Goal: Task Accomplishment & Management: Use online tool/utility

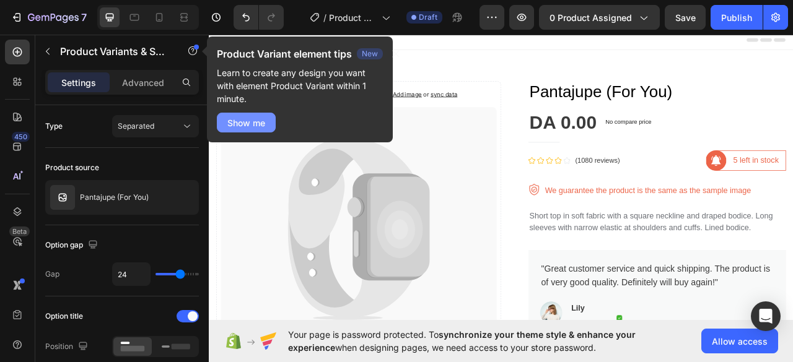
click at [265, 116] on button "Show me" at bounding box center [246, 123] width 59 height 20
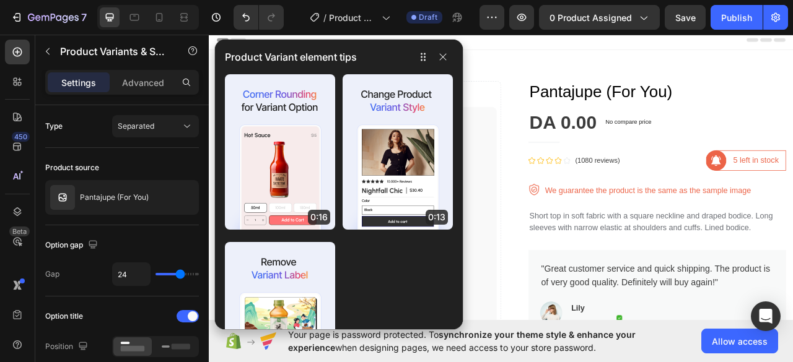
click at [458, 71] on div "Product Variant element tips" at bounding box center [339, 57] width 248 height 35
click at [445, 61] on icon "button" at bounding box center [443, 57] width 10 height 10
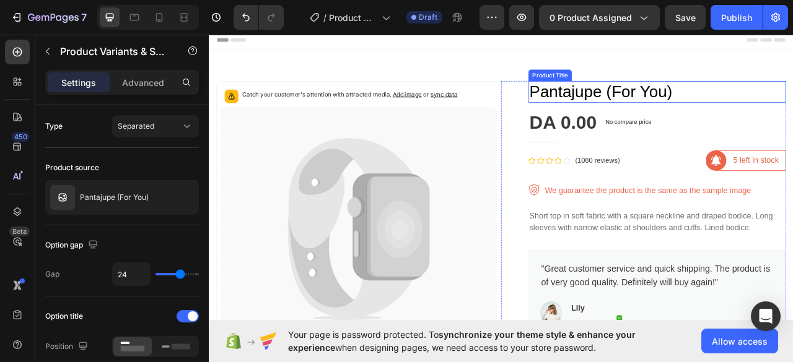
click at [685, 111] on h1 "Pantajupe (For You)" at bounding box center [779, 108] width 328 height 27
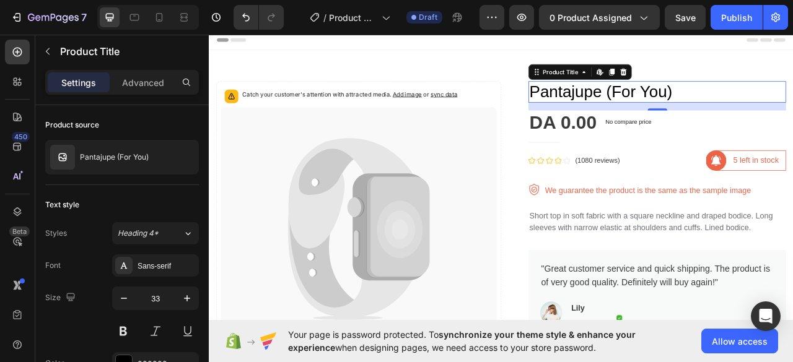
click at [171, 92] on div "Settings Advanced" at bounding box center [122, 82] width 154 height 25
click at [155, 90] on div "Advanced" at bounding box center [143, 82] width 62 height 20
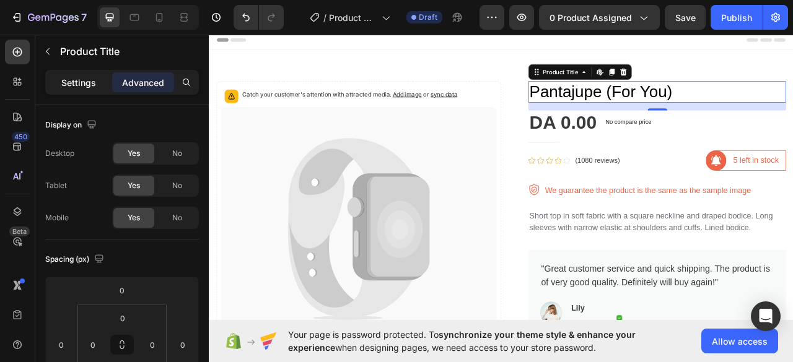
click at [93, 90] on div "Settings" at bounding box center [79, 82] width 62 height 20
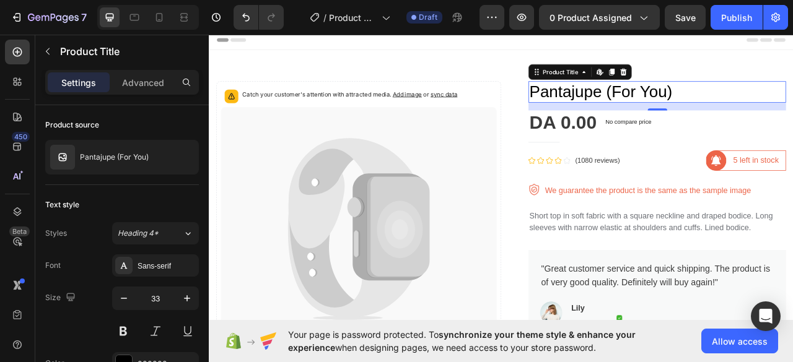
click at [719, 103] on h1 "Pantajupe (For You)" at bounding box center [779, 108] width 328 height 27
click at [705, 108] on h1 "Pantajupe (For You)" at bounding box center [779, 108] width 328 height 27
click at [734, 83] on icon at bounding box center [736, 83] width 10 height 10
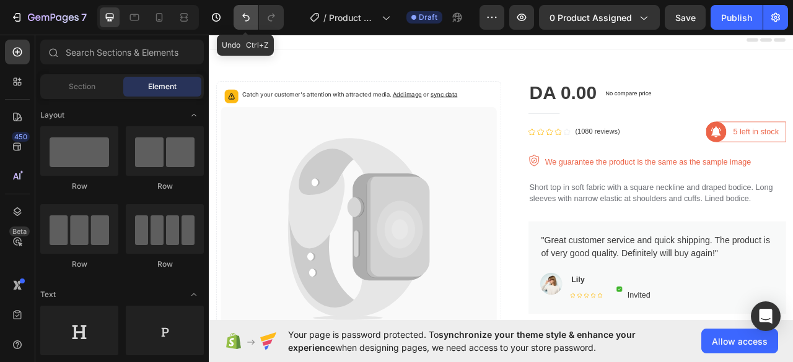
click at [255, 17] on button "Undo/Redo" at bounding box center [245, 17] width 25 height 25
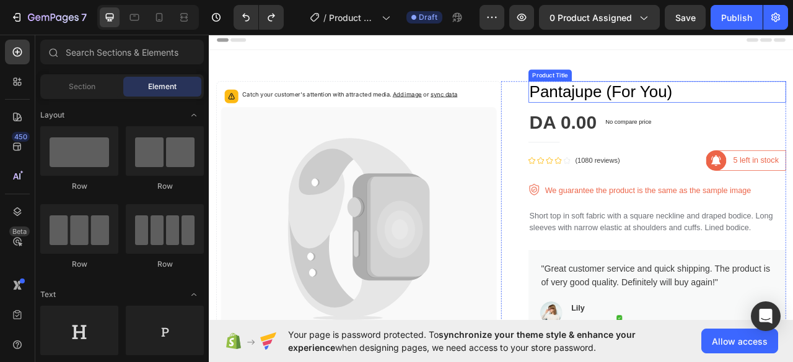
click at [730, 111] on h1 "Pantajupe (For You)" at bounding box center [779, 108] width 328 height 27
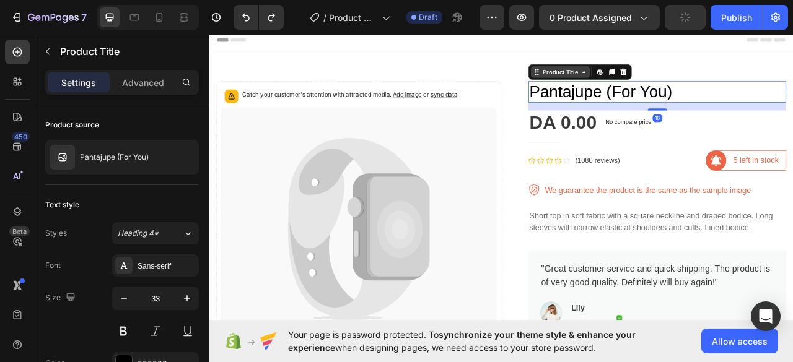
click at [681, 86] on icon at bounding box center [686, 83] width 10 height 10
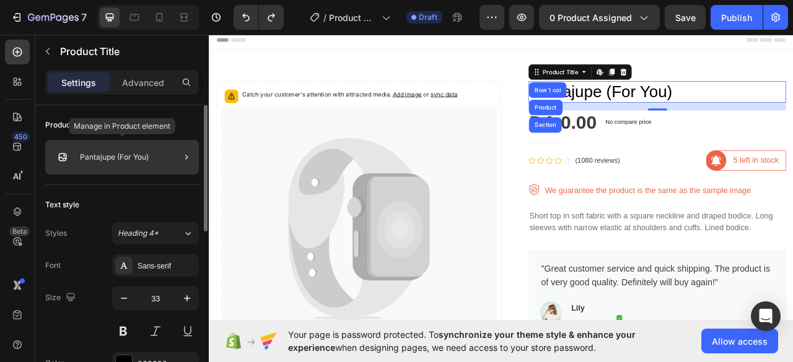
click at [110, 154] on p "Pantajupe (For You)" at bounding box center [114, 157] width 69 height 9
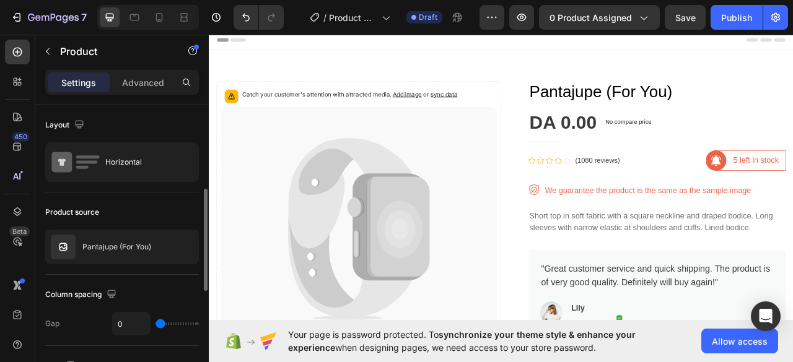
scroll to position [62, 0]
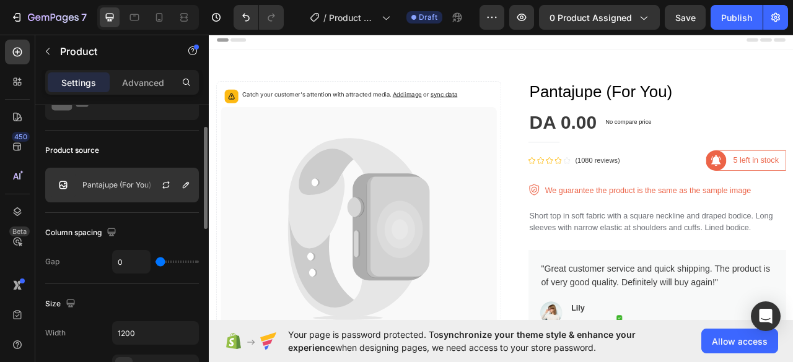
click at [135, 185] on p "Pantajupe (For You)" at bounding box center [116, 185] width 69 height 9
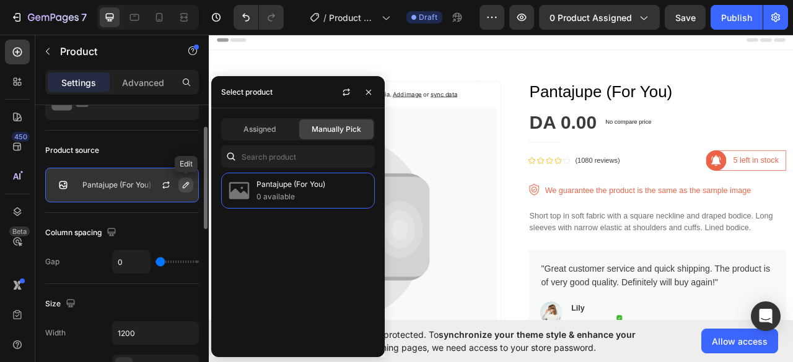
click at [188, 183] on icon "button" at bounding box center [186, 185] width 10 height 10
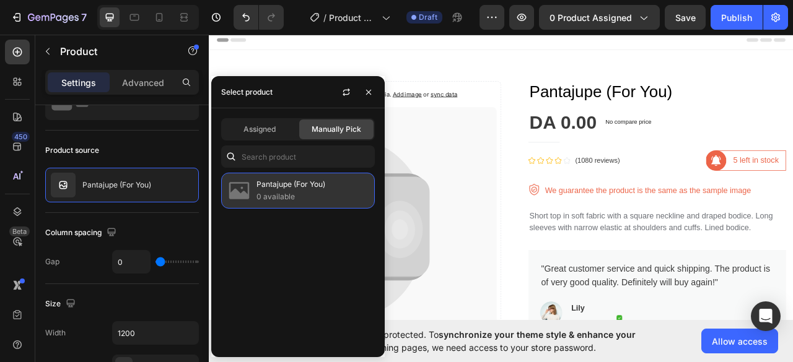
click at [296, 196] on p "0 available" at bounding box center [312, 197] width 113 height 12
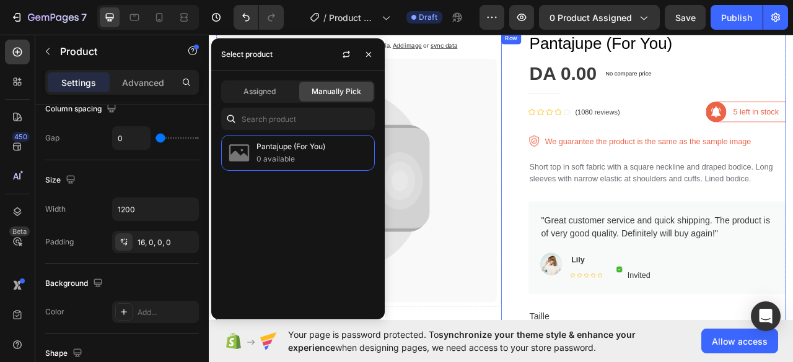
scroll to position [0, 0]
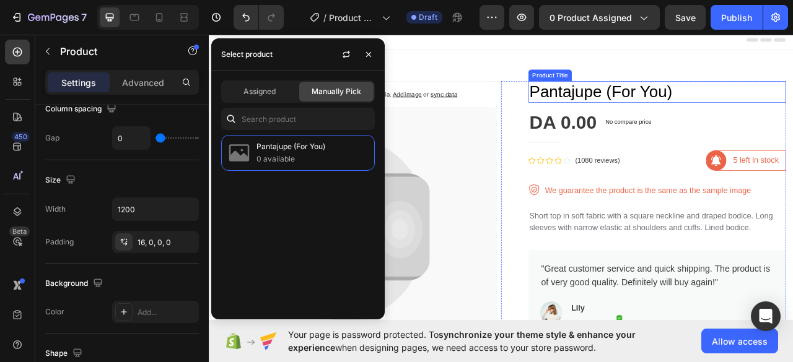
click at [626, 111] on h1 "Pantajupe (For You)" at bounding box center [779, 108] width 328 height 27
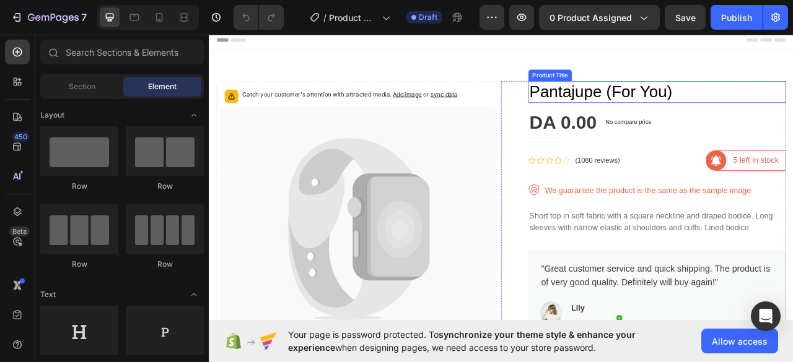
click at [737, 97] on h1 "Pantajupe (For You)" at bounding box center [779, 108] width 328 height 27
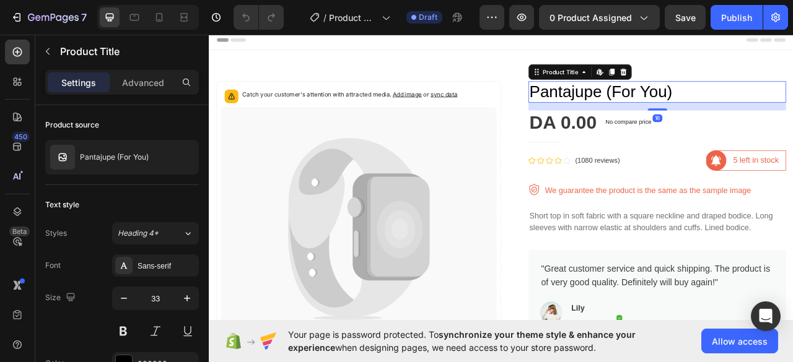
click at [731, 106] on h1 "Pantajupe (For You)" at bounding box center [779, 108] width 328 height 27
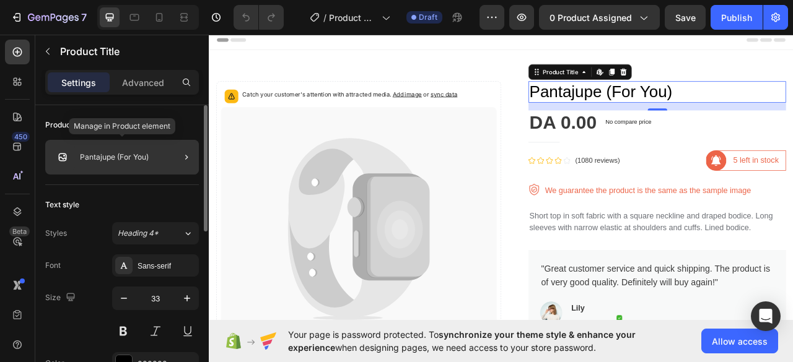
click at [119, 157] on p "Pantajupe (For You)" at bounding box center [114, 157] width 69 height 9
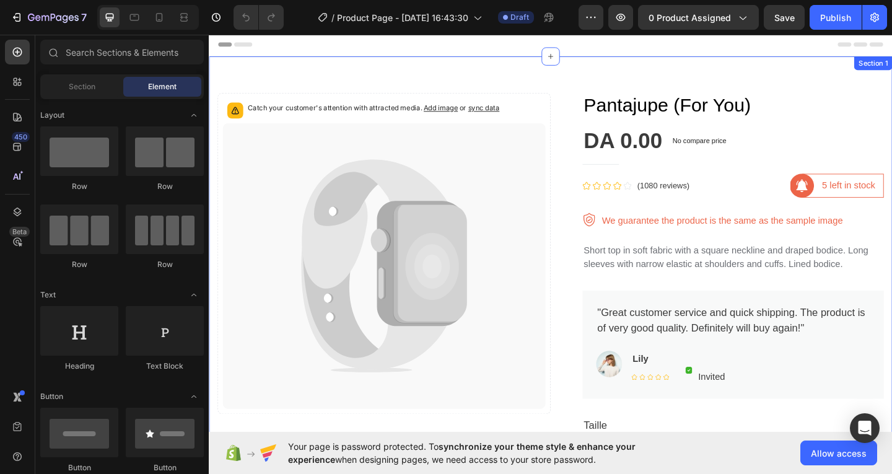
click at [685, 110] on h1 "Pantajupe (For You)" at bounding box center [779, 111] width 328 height 27
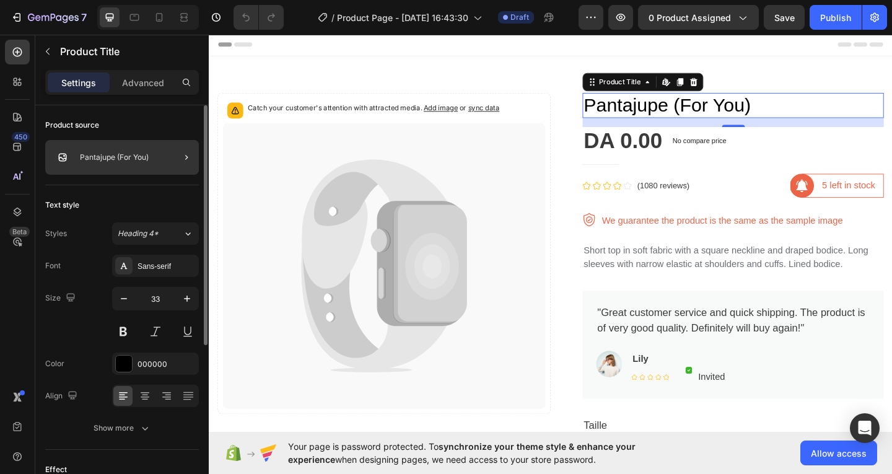
click at [193, 165] on div at bounding box center [181, 157] width 35 height 35
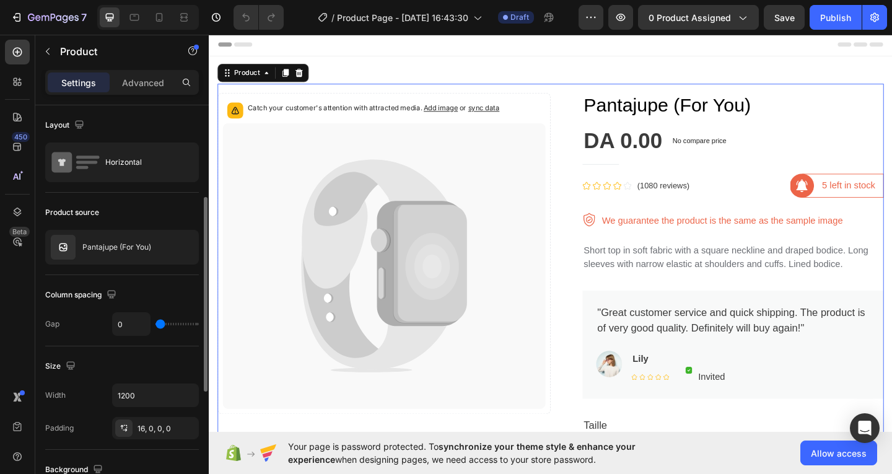
scroll to position [62, 0]
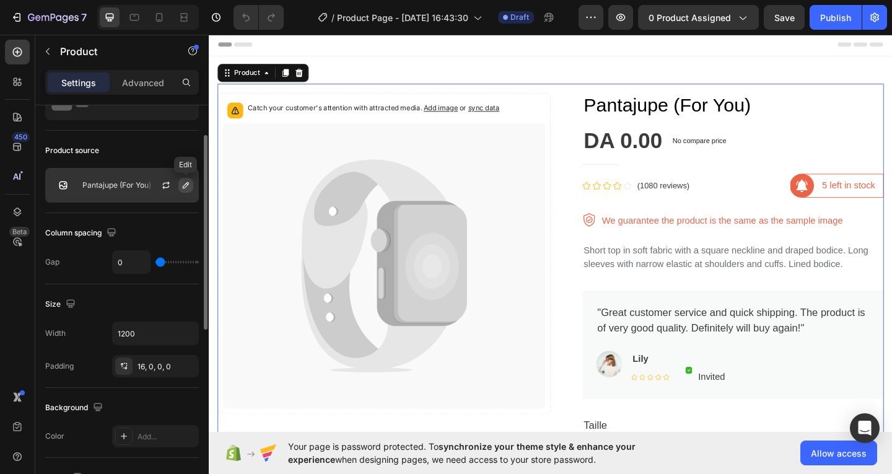
click at [188, 185] on icon "button" at bounding box center [186, 185] width 6 height 6
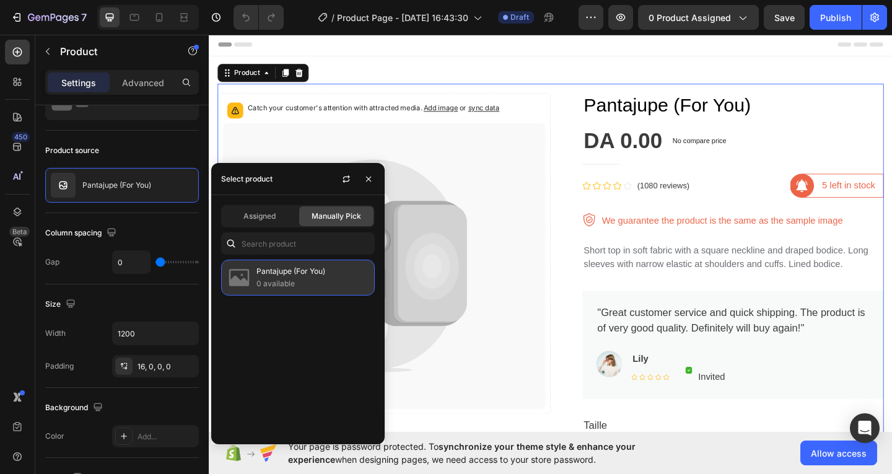
click at [307, 269] on p "Pantajupe (For You)" at bounding box center [312, 271] width 113 height 12
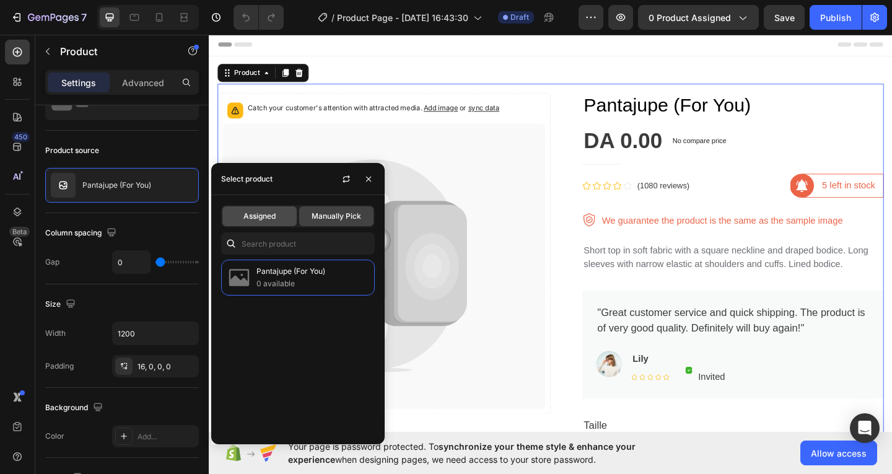
click at [289, 224] on div "Assigned" at bounding box center [259, 216] width 74 height 20
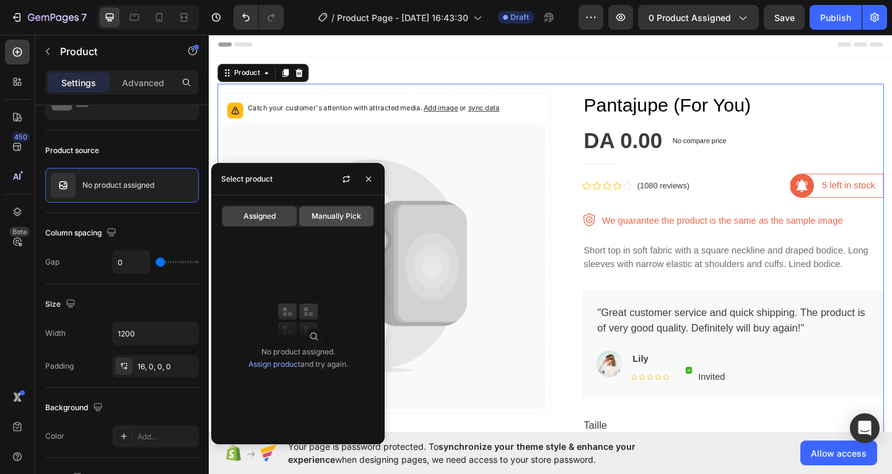
click at [320, 209] on div "Manually Pick" at bounding box center [336, 216] width 74 height 20
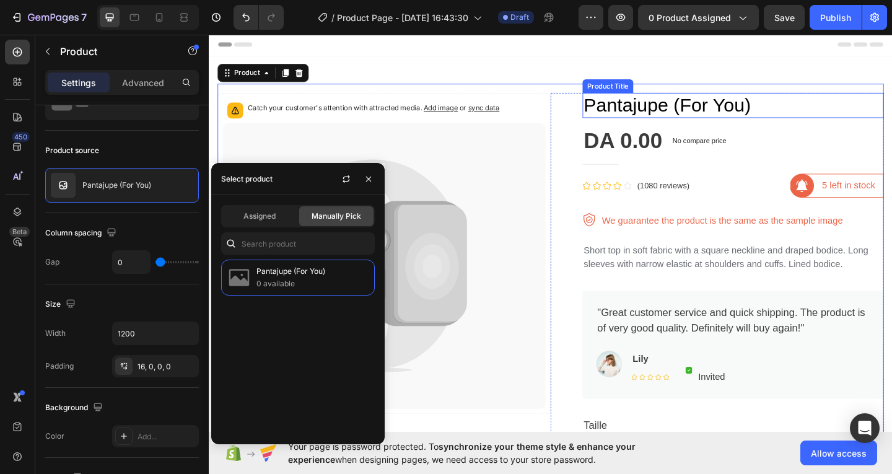
click at [655, 108] on h1 "Pantajupe (For You)" at bounding box center [779, 111] width 328 height 27
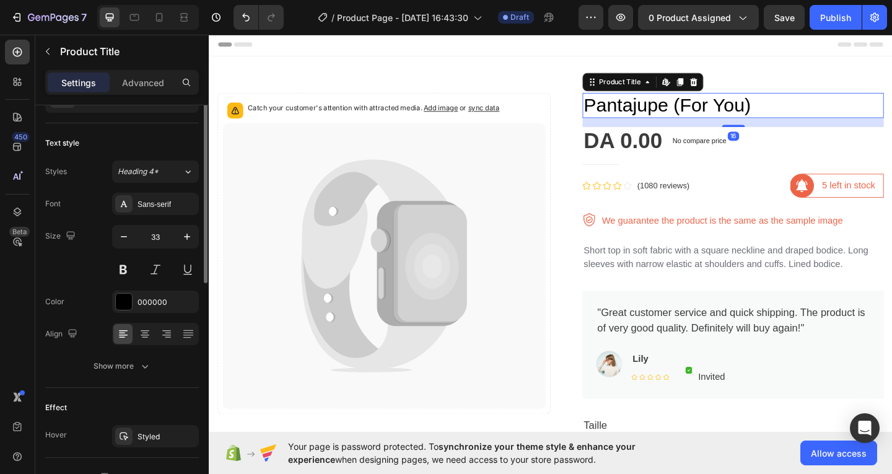
scroll to position [0, 0]
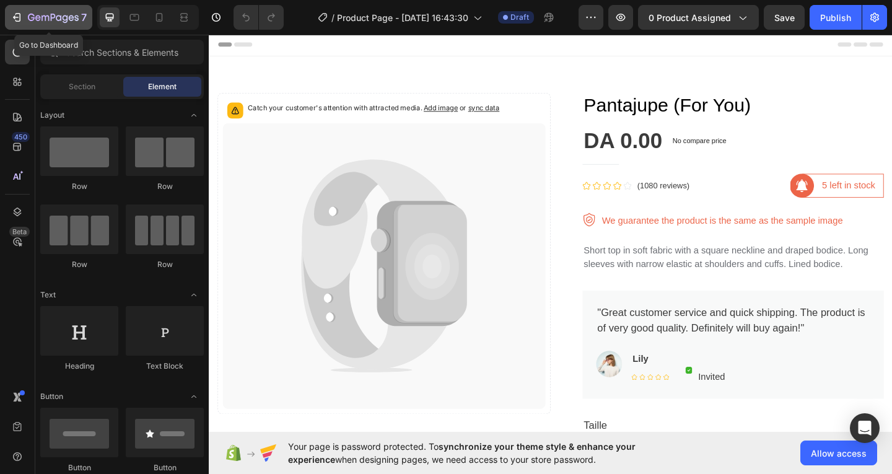
click at [41, 19] on icon "button" at bounding box center [44, 18] width 7 height 6
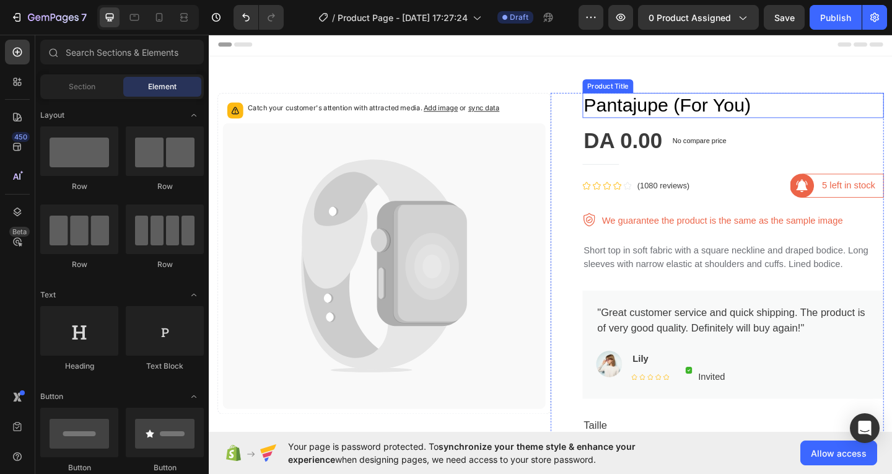
click at [645, 110] on h1 "Pantajupe (For You)" at bounding box center [779, 111] width 328 height 27
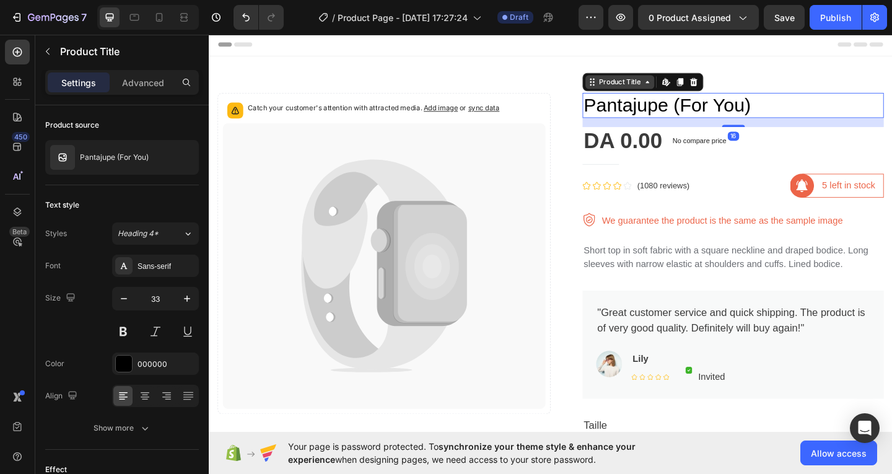
click at [673, 90] on div "Product Title" at bounding box center [655, 86] width 50 height 11
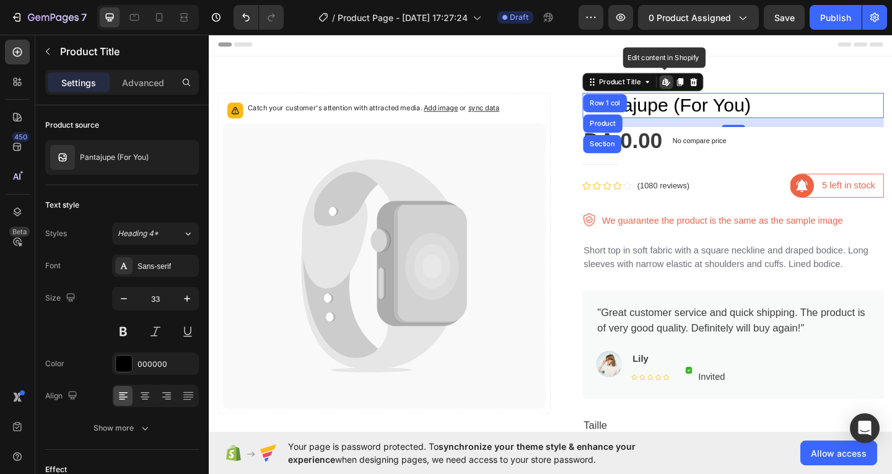
click at [705, 89] on icon at bounding box center [706, 86] width 10 height 10
click at [771, 114] on h1 "Pantajupe (For You)" at bounding box center [779, 111] width 328 height 27
click at [734, 89] on icon at bounding box center [736, 86] width 10 height 10
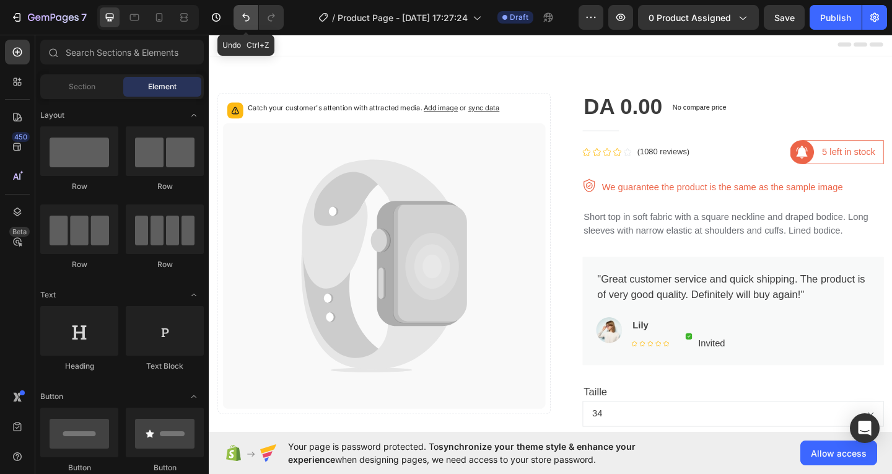
click at [241, 19] on icon "Undo/Redo" at bounding box center [246, 17] width 12 height 12
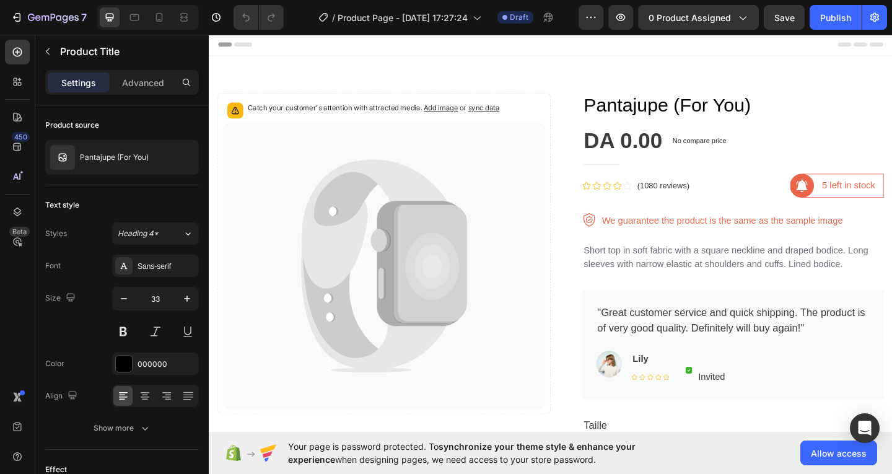
drag, startPoint x: 271, startPoint y: 43, endPoint x: 338, endPoint y: 22, distance: 70.1
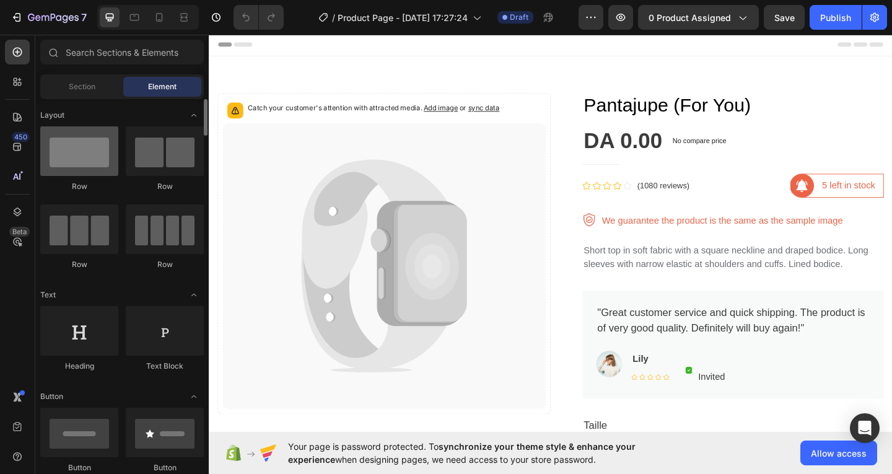
click at [105, 141] on div at bounding box center [79, 151] width 78 height 50
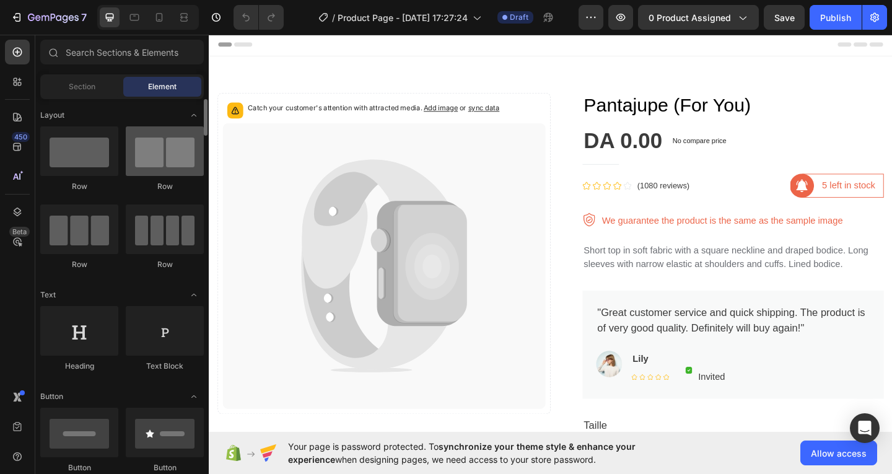
click at [180, 157] on div at bounding box center [165, 151] width 78 height 50
click at [79, 156] on div at bounding box center [79, 151] width 78 height 50
click at [92, 84] on span "Section" at bounding box center [82, 86] width 27 height 11
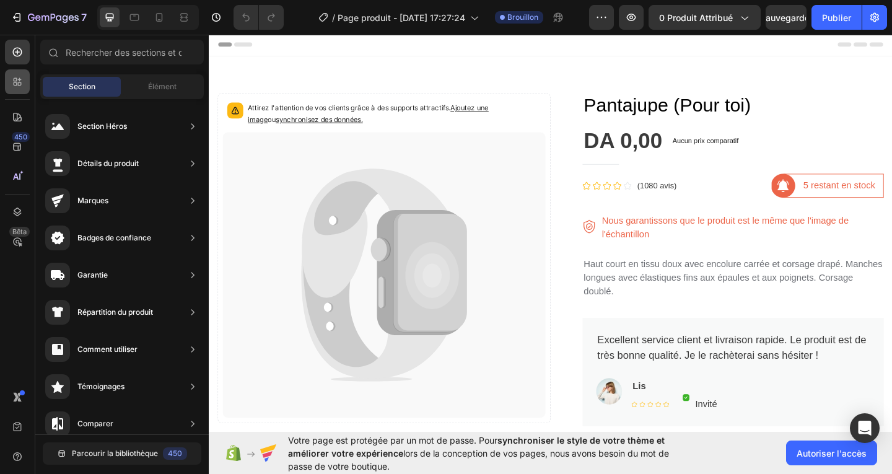
drag, startPoint x: 33, startPoint y: 87, endPoint x: 14, endPoint y: 86, distance: 18.6
click at [33, 87] on div "450 Bêta" at bounding box center [17, 254] width 35 height 439
click at [13, 86] on icon at bounding box center [17, 82] width 12 height 12
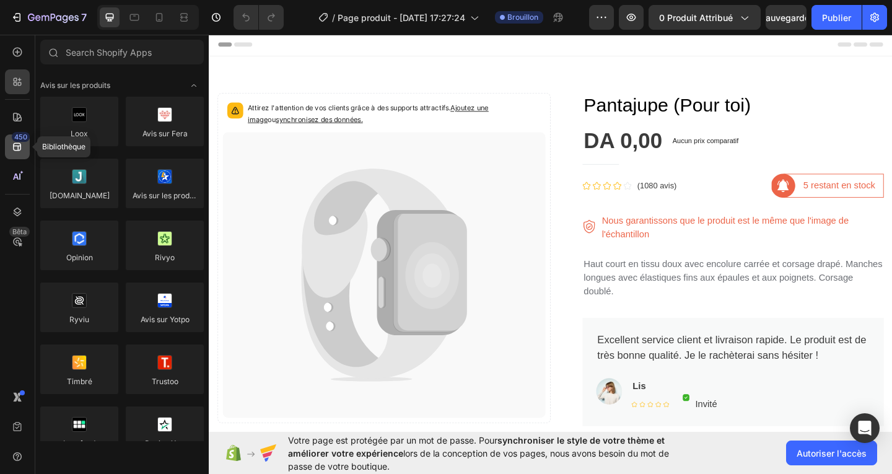
click at [24, 147] on div "450" at bounding box center [17, 146] width 25 height 25
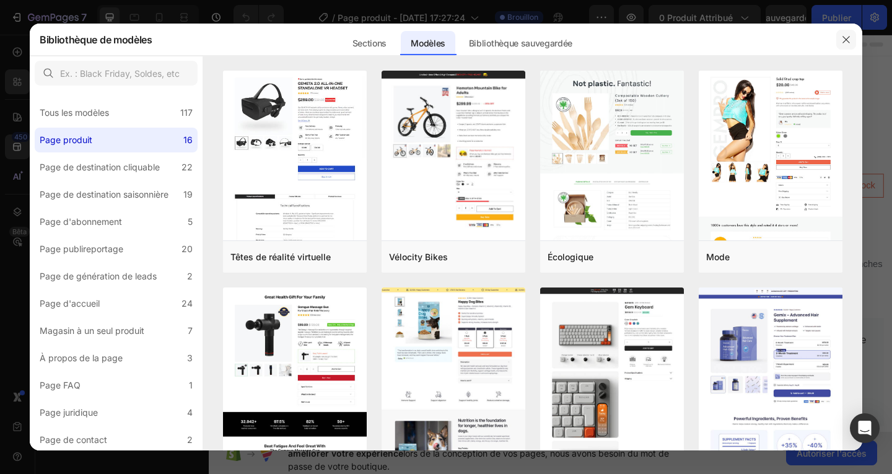
click at [855, 46] on button "button" at bounding box center [846, 40] width 20 height 20
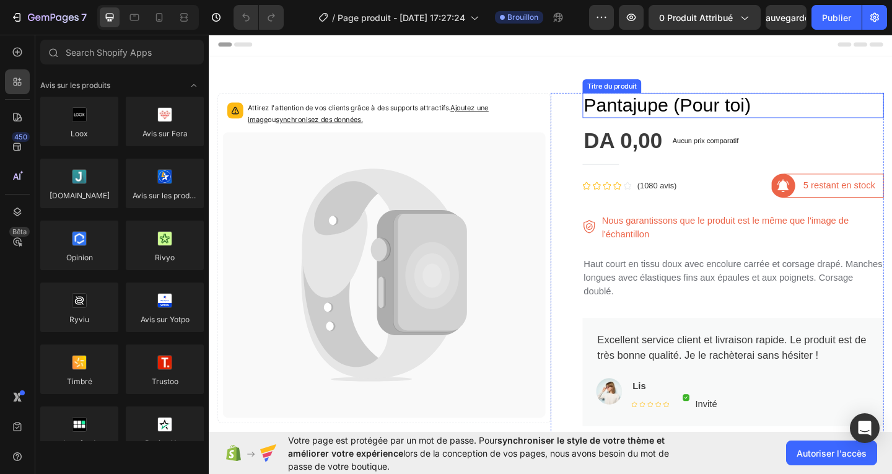
click at [744, 114] on font "Pantajupe (Pour toi)" at bounding box center [707, 111] width 182 height 23
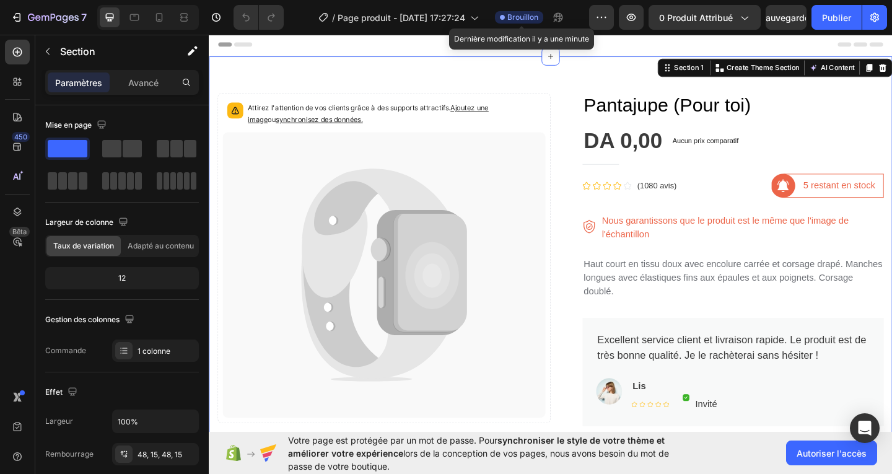
click at [520, 17] on font "Brouillon" at bounding box center [522, 16] width 31 height 9
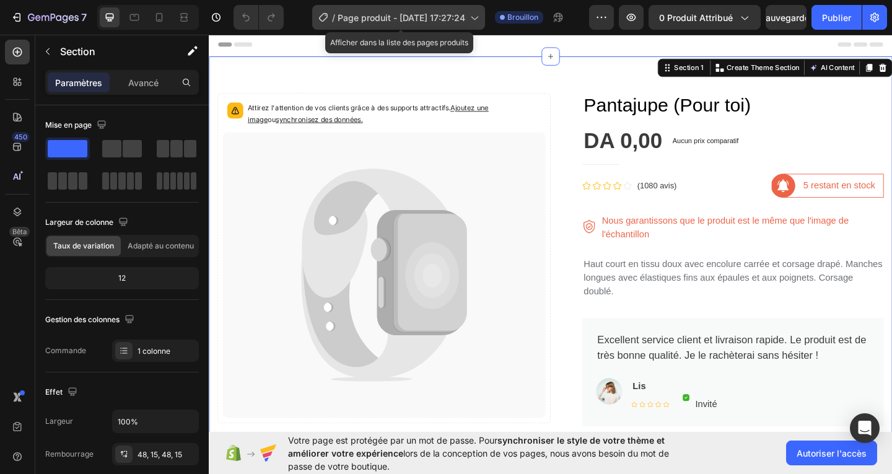
click at [463, 20] on font "Page produit - 27 août, 17:27:24" at bounding box center [402, 17] width 128 height 11
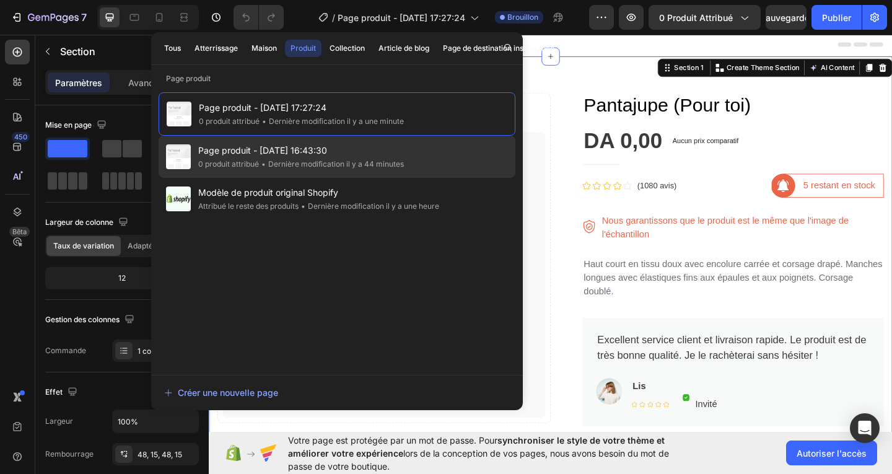
click at [353, 144] on span "Page produit - 27 août, 16:43:30" at bounding box center [301, 150] width 206 height 15
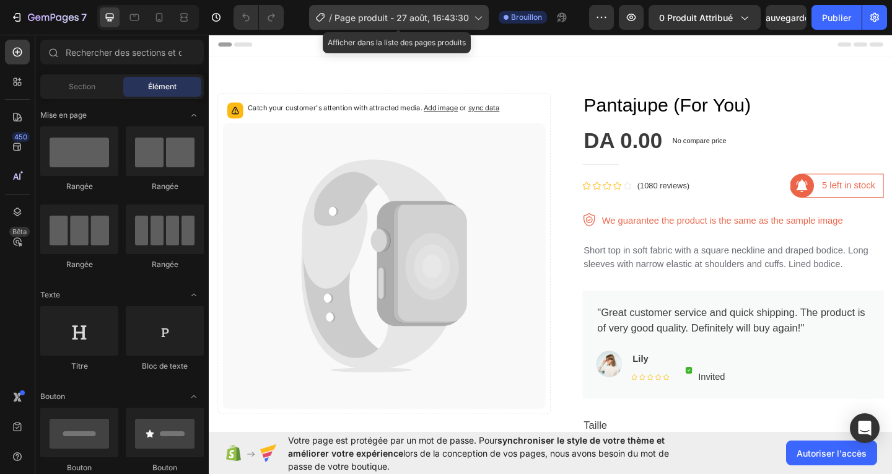
click at [427, 11] on span "Page produit - 27 août, 16:43:30" at bounding box center [401, 17] width 134 height 13
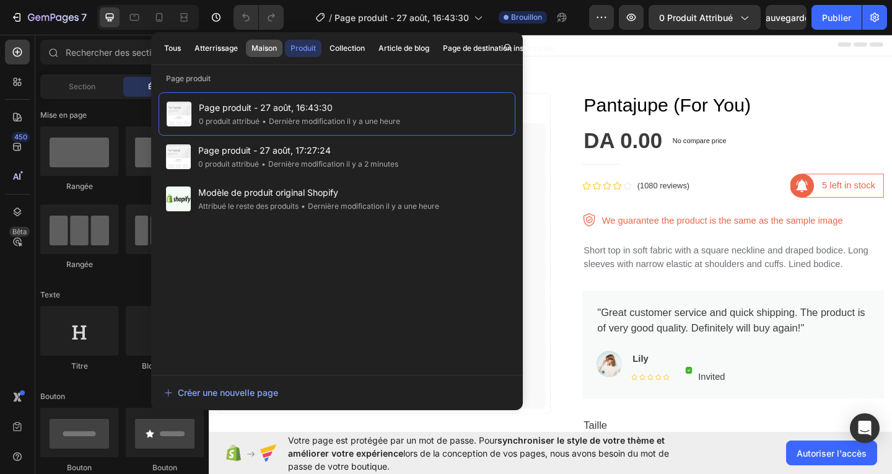
click at [280, 46] on button "Maison" at bounding box center [264, 48] width 37 height 17
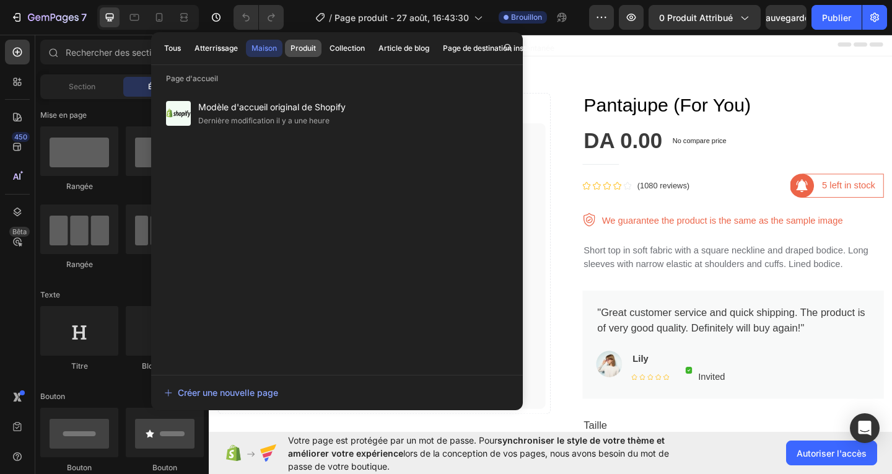
click at [303, 45] on font "Produit" at bounding box center [302, 47] width 25 height 9
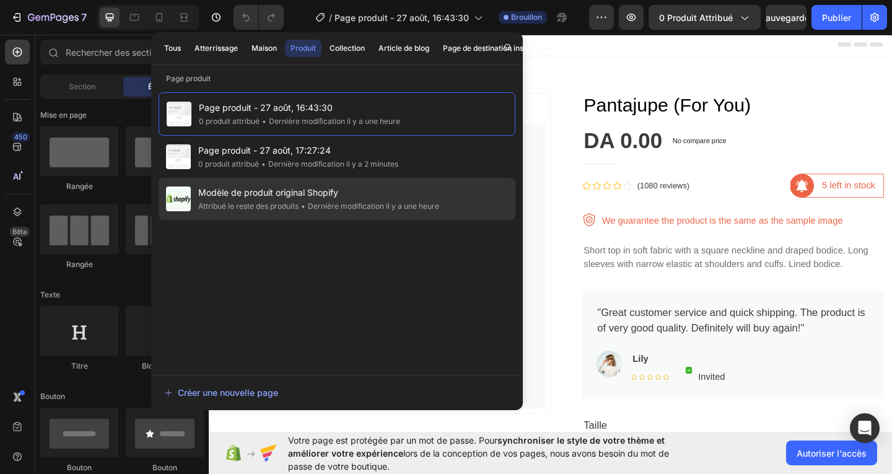
click at [301, 201] on div "• Dernière modification il y a une heure" at bounding box center [368, 206] width 141 height 12
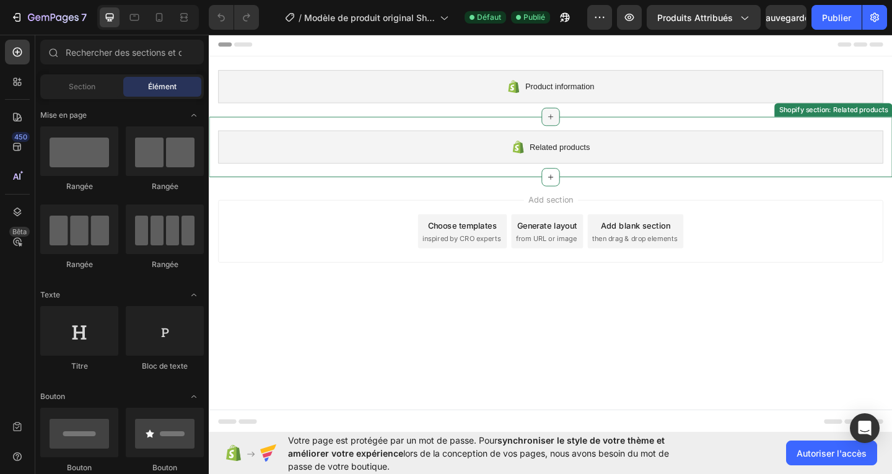
click at [580, 131] on div at bounding box center [580, 124] width 20 height 20
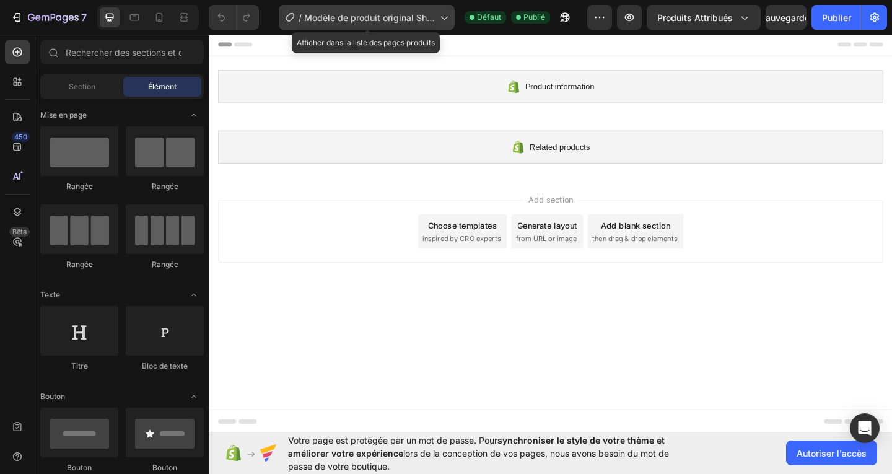
click at [391, 17] on font "Modèle de produit original Shopify" at bounding box center [369, 24] width 131 height 24
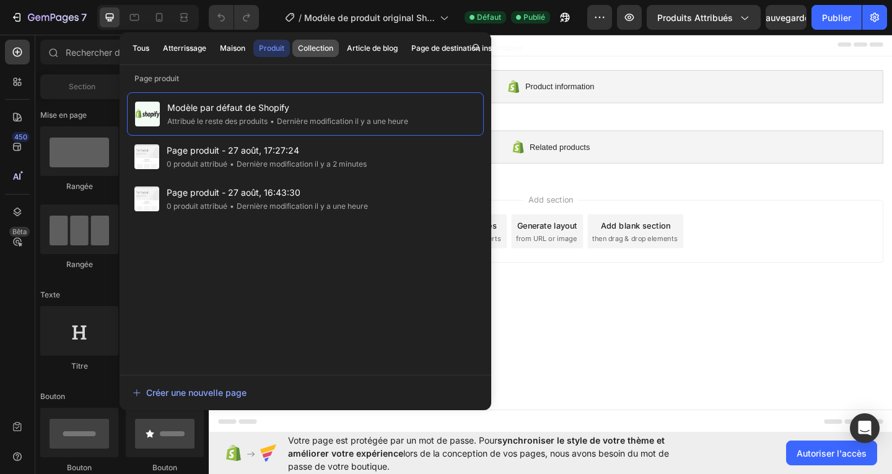
click at [328, 53] on font "Collection" at bounding box center [315, 48] width 35 height 11
click at [375, 51] on font "Article de blog" at bounding box center [372, 47] width 51 height 9
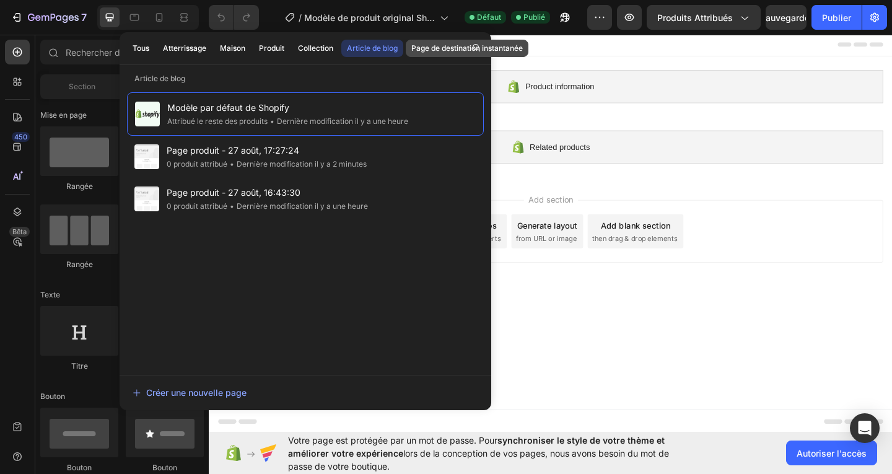
click at [425, 51] on font "Page de destination instantanée" at bounding box center [466, 47] width 111 height 9
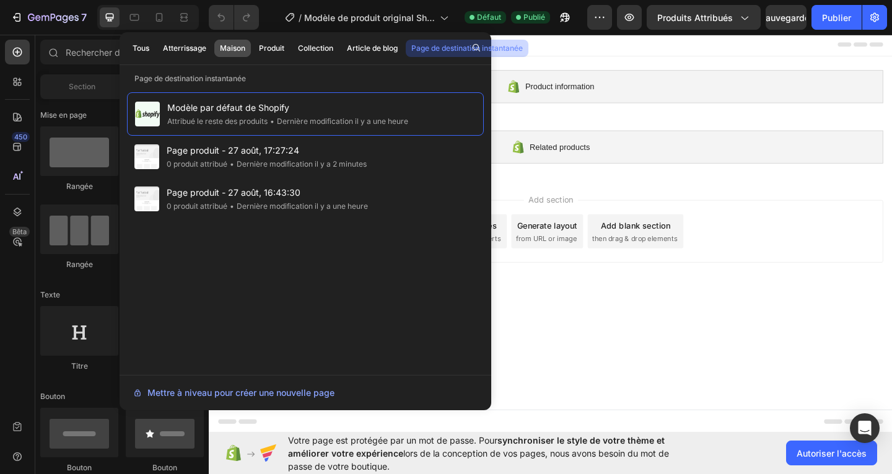
click at [253, 46] on button "Maison" at bounding box center [271, 48] width 37 height 17
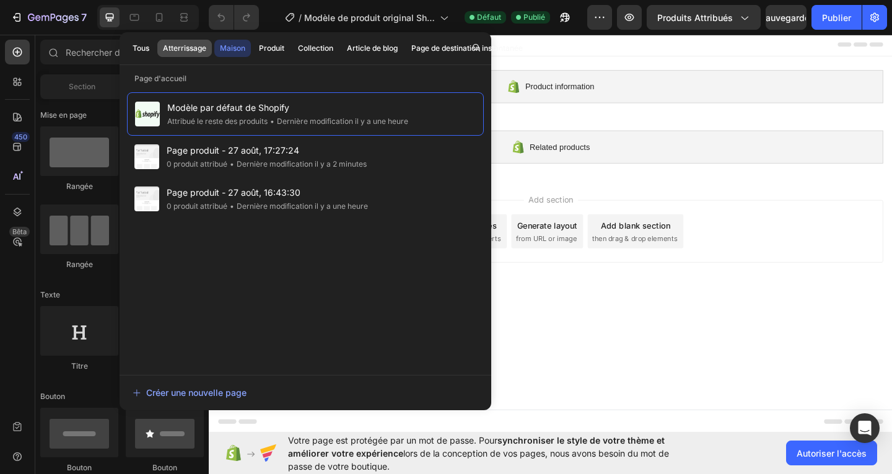
click at [199, 43] on font "Atterrissage" at bounding box center [184, 47] width 43 height 9
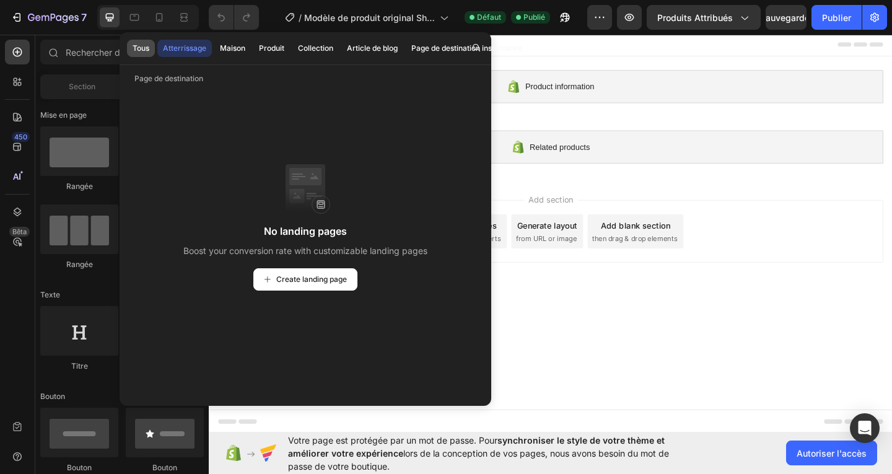
click at [143, 41] on button "Tous" at bounding box center [141, 48] width 28 height 17
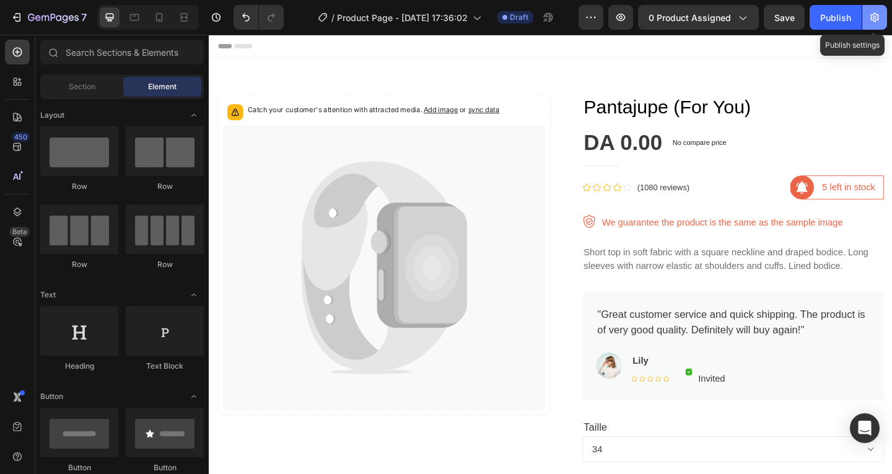
click at [866, 17] on button "button" at bounding box center [874, 17] width 25 height 25
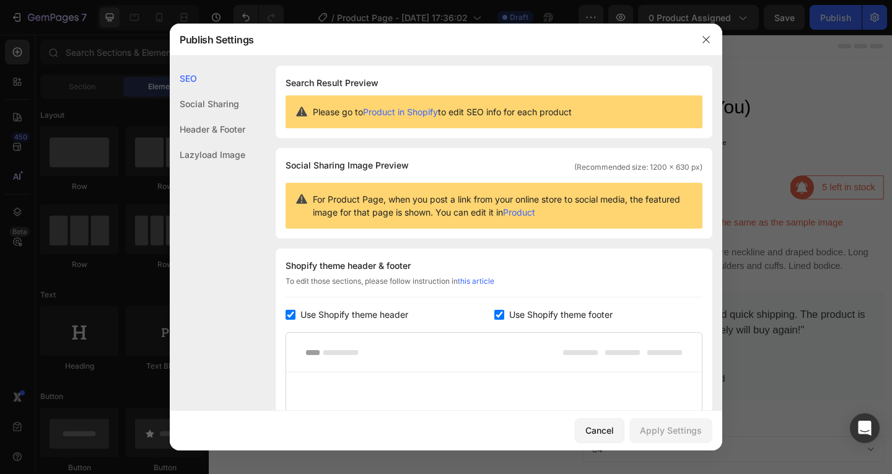
drag, startPoint x: 795, startPoint y: 142, endPoint x: 690, endPoint y: 10, distance: 168.0
click at [795, 142] on div at bounding box center [446, 237] width 892 height 474
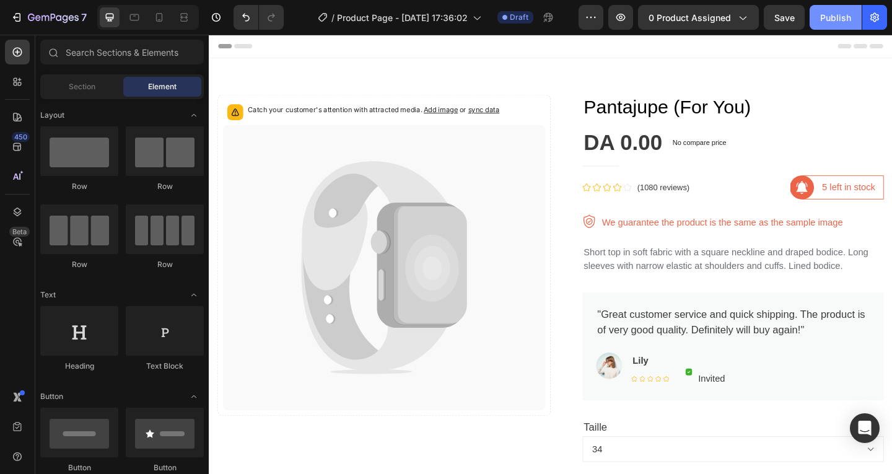
click at [827, 7] on button "Publish" at bounding box center [835, 17] width 52 height 25
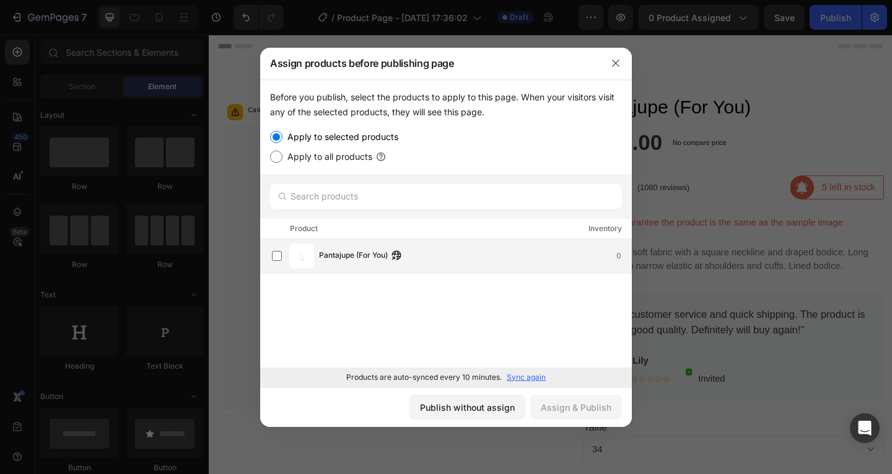
click at [409, 266] on div "Pantajupe (For You) 0" at bounding box center [451, 255] width 359 height 25
click at [614, 66] on icon "button" at bounding box center [616, 63] width 10 height 10
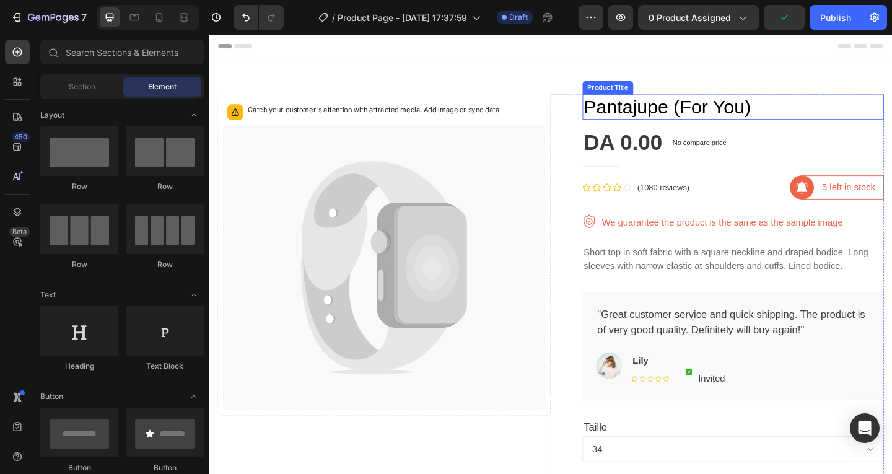
click at [710, 122] on h1 "Pantajupe (For You)" at bounding box center [779, 113] width 328 height 27
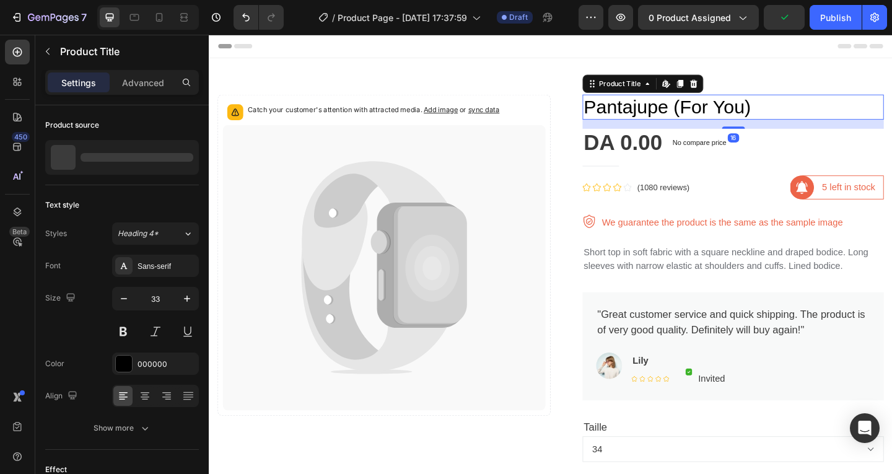
click at [710, 122] on h1 "Pantajupe (For You)" at bounding box center [779, 113] width 328 height 27
click at [709, 116] on h1 "Pantajupe (For You)" at bounding box center [779, 113] width 328 height 27
click at [713, 82] on div at bounding box center [720, 88] width 15 height 15
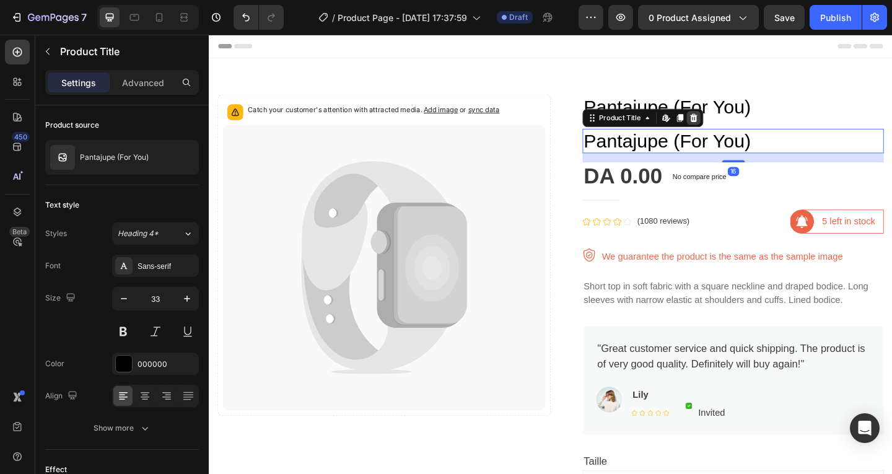
click at [732, 127] on icon at bounding box center [736, 124] width 8 height 9
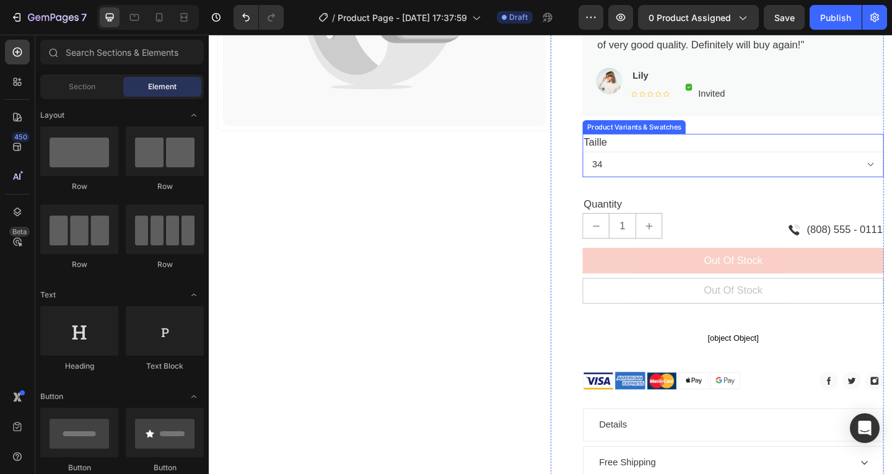
scroll to position [124, 0]
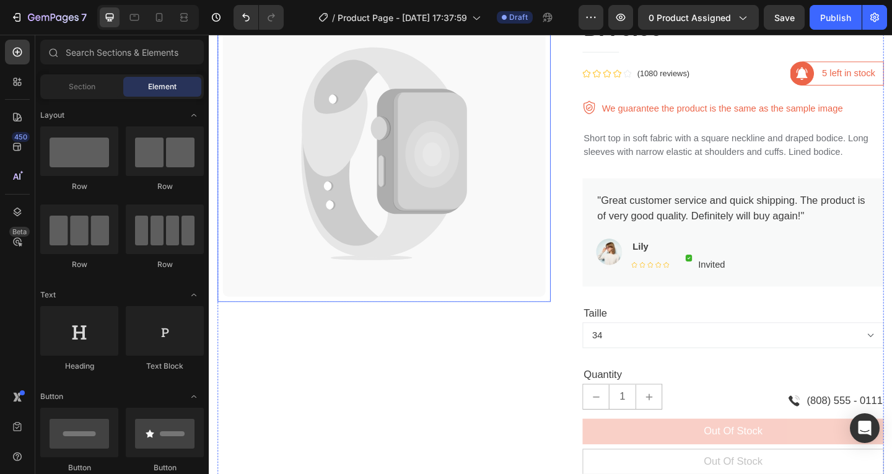
click at [462, 118] on icon at bounding box center [449, 161] width 80 height 128
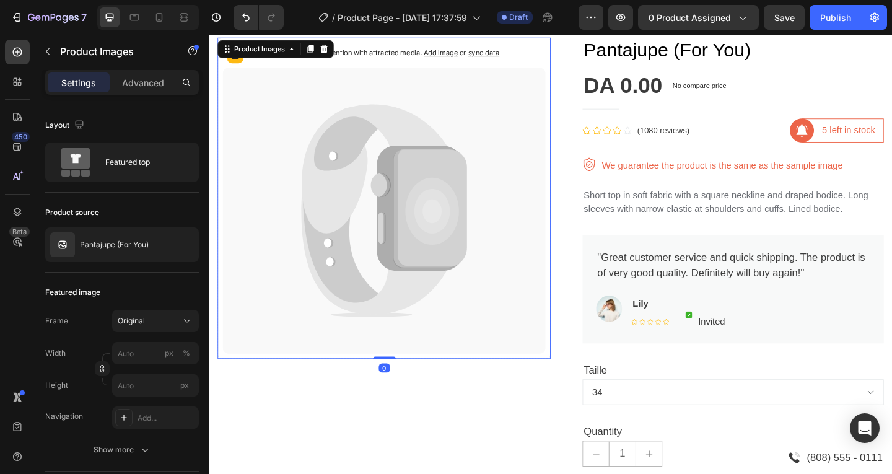
scroll to position [0, 0]
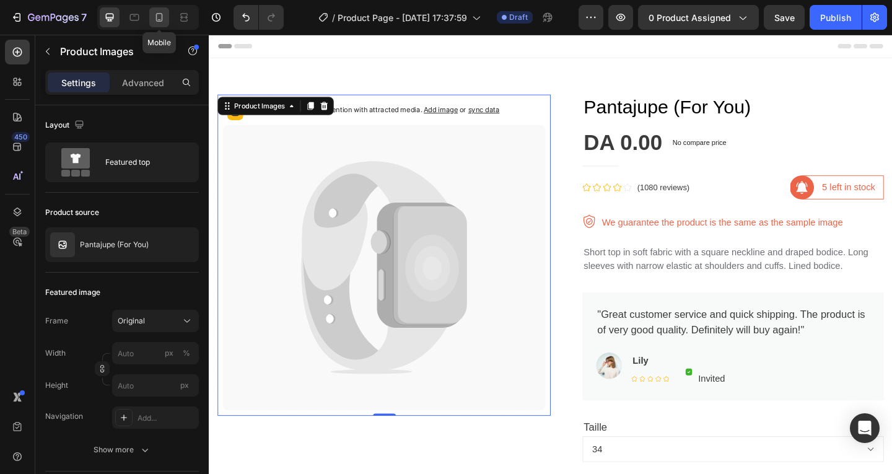
click at [163, 24] on div at bounding box center [159, 17] width 20 height 20
type input "3"
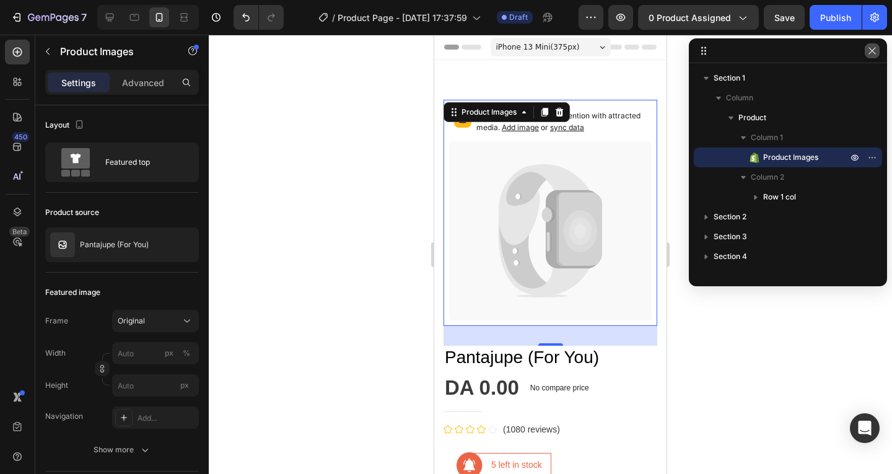
click at [868, 54] on icon "button" at bounding box center [872, 51] width 10 height 10
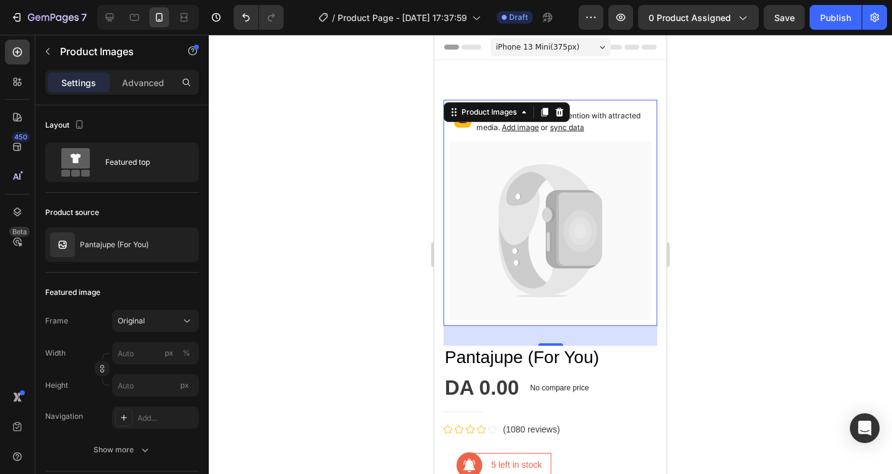
click at [538, 191] on icon at bounding box center [550, 230] width 203 height 179
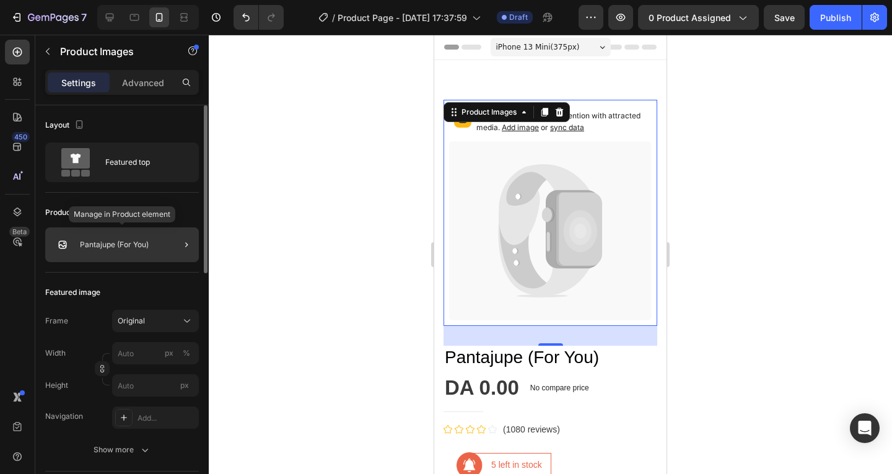
click at [160, 239] on div "Pantajupe (For You)" at bounding box center [122, 244] width 154 height 35
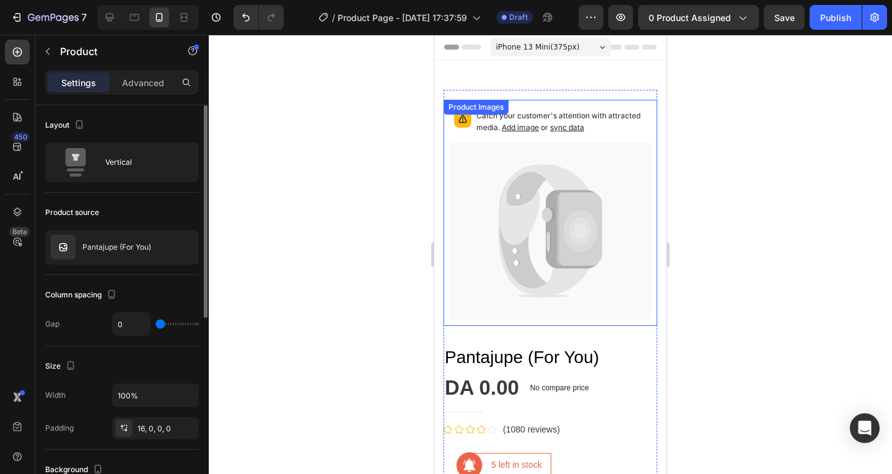
click at [518, 214] on icon at bounding box center [545, 204] width 92 height 81
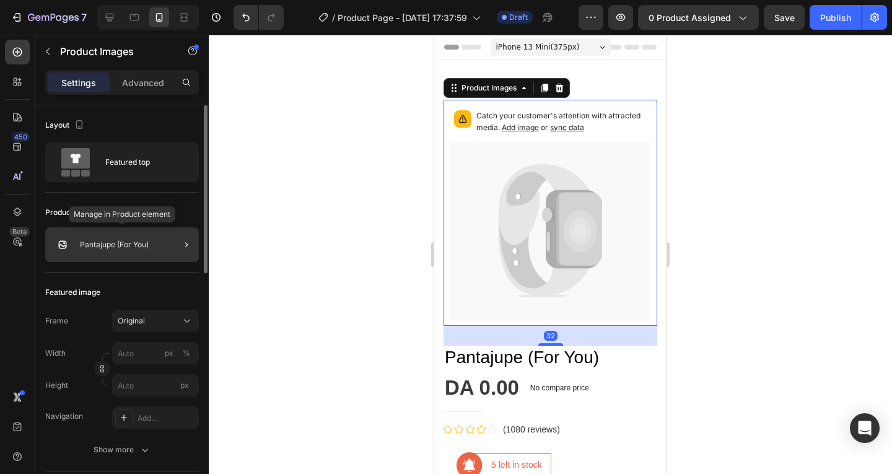
click at [50, 242] on div "Pantajupe (For You)" at bounding box center [122, 244] width 154 height 35
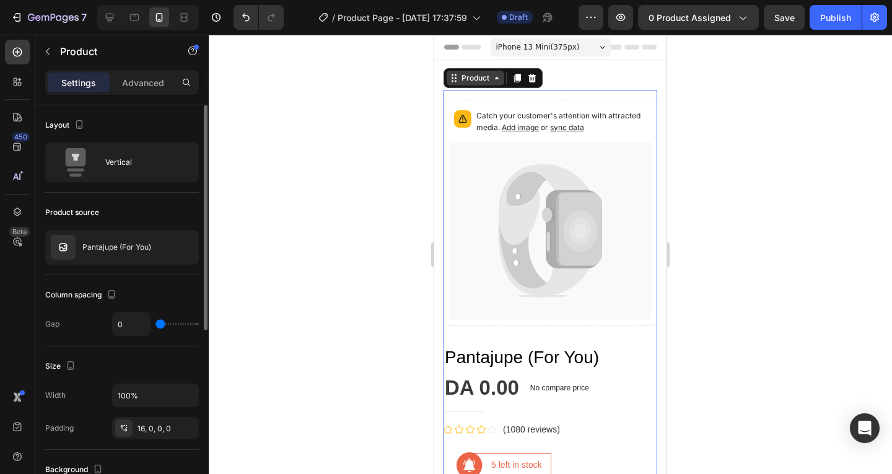
click at [484, 84] on div "Product" at bounding box center [475, 78] width 58 height 15
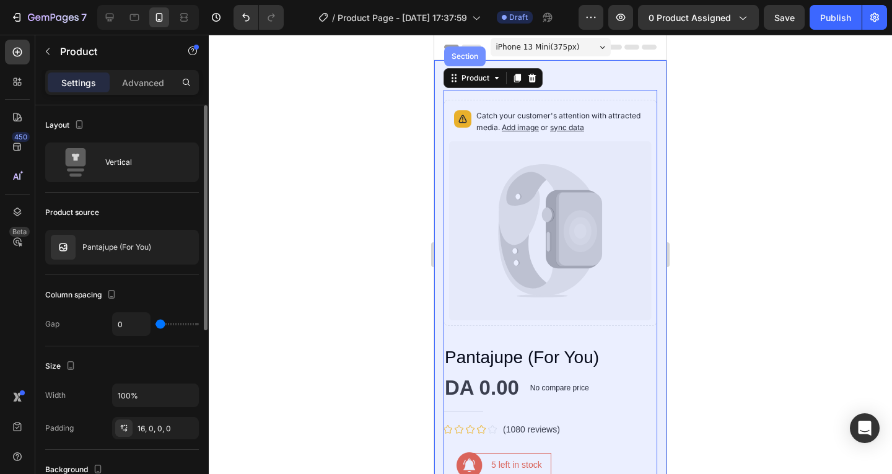
click at [474, 57] on div "Section" at bounding box center [465, 56] width 32 height 7
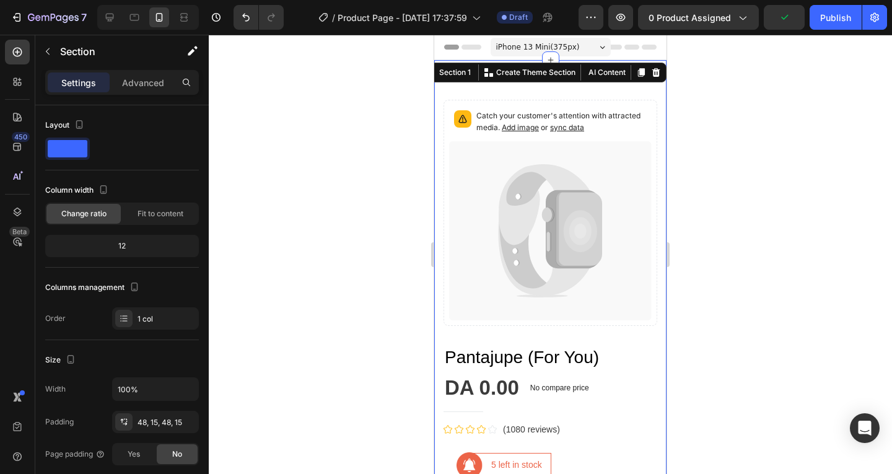
click at [163, 95] on div "Settings Advanced" at bounding box center [121, 87] width 173 height 35
click at [155, 92] on div "Settings Advanced" at bounding box center [122, 82] width 154 height 25
click at [154, 86] on p "Advanced" at bounding box center [143, 82] width 42 height 13
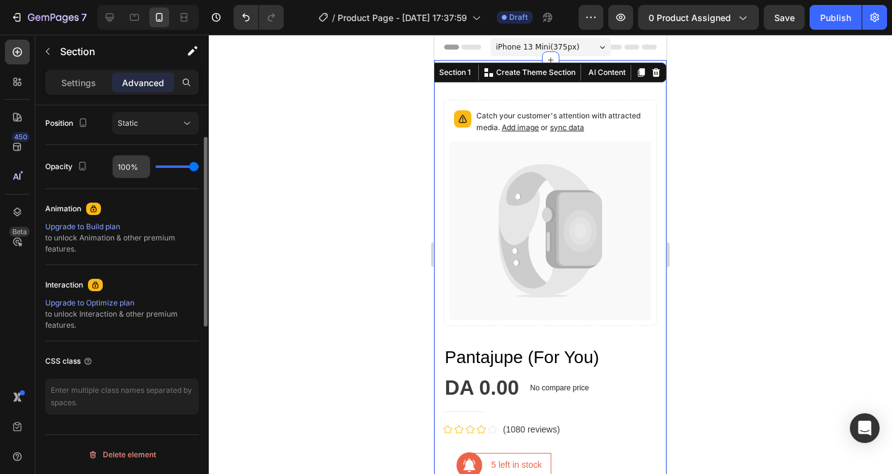
scroll to position [208, 0]
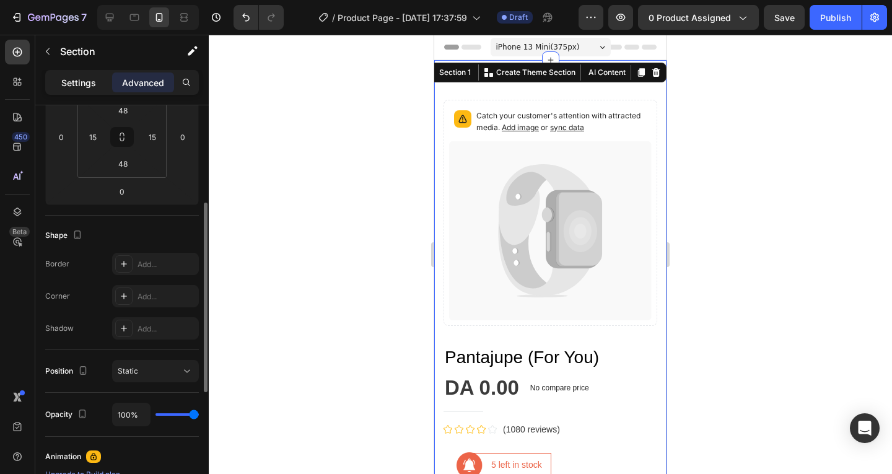
click at [75, 91] on div "Settings" at bounding box center [79, 82] width 62 height 20
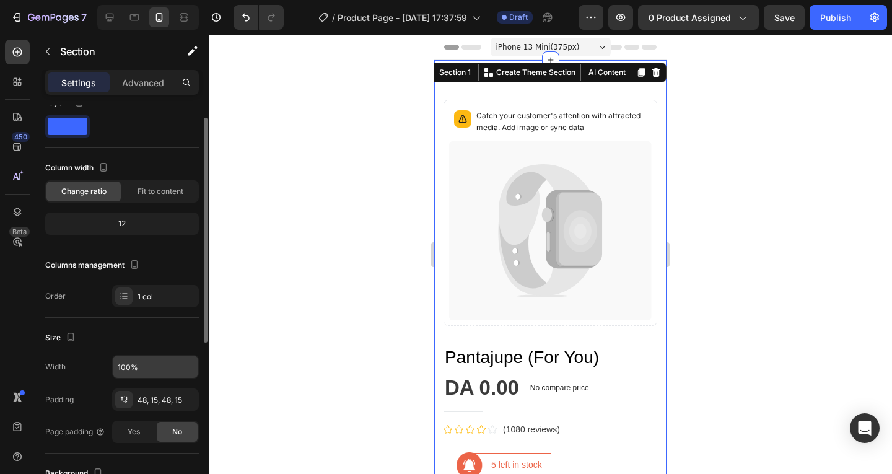
scroll to position [0, 0]
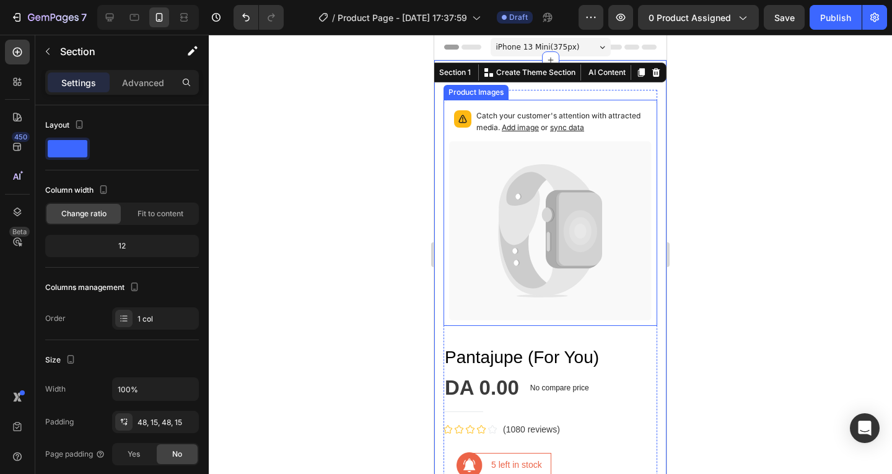
click at [582, 200] on icon at bounding box center [579, 230] width 46 height 74
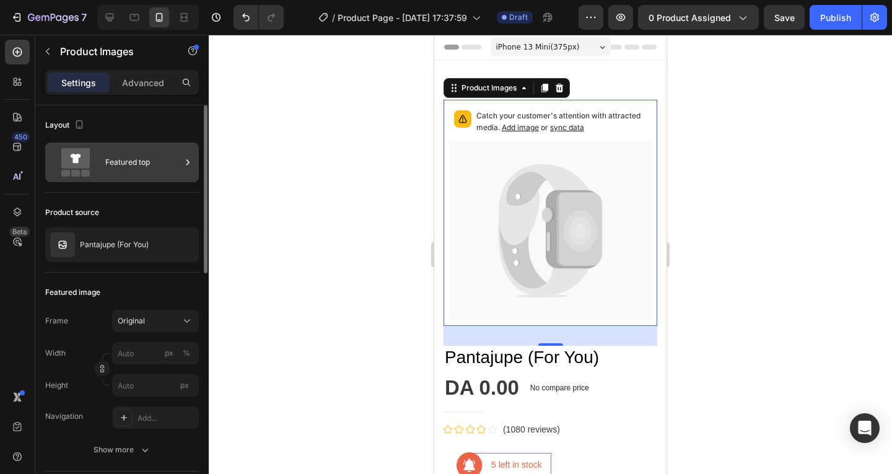
click at [156, 173] on div "Featured top" at bounding box center [143, 162] width 76 height 28
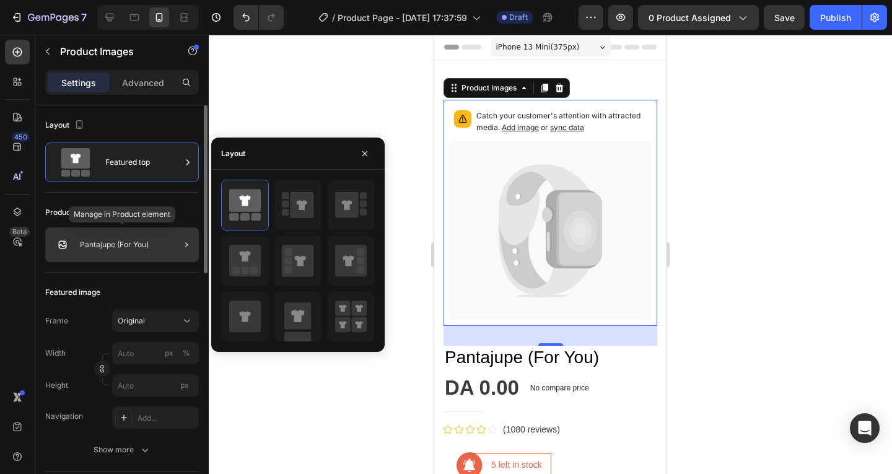
click at [158, 238] on div "Pantajupe (For You)" at bounding box center [122, 244] width 154 height 35
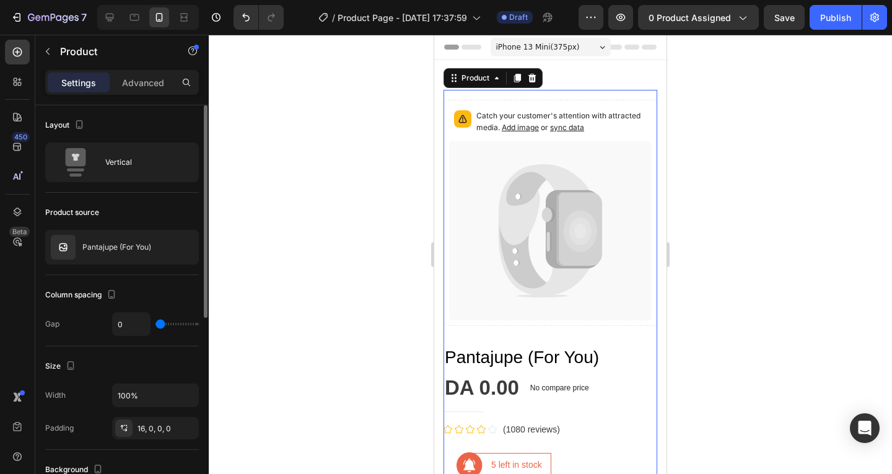
click at [0, 0] on div at bounding box center [0, 0] width 0 height 0
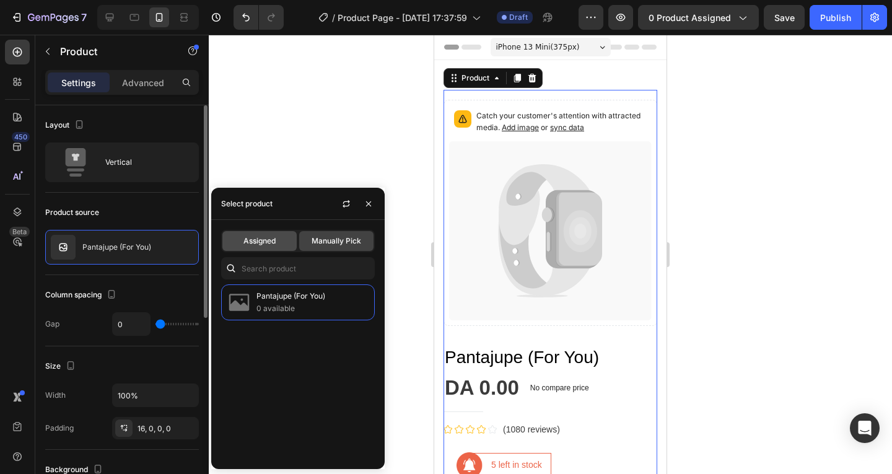
click at [255, 246] on span "Assigned" at bounding box center [259, 240] width 32 height 11
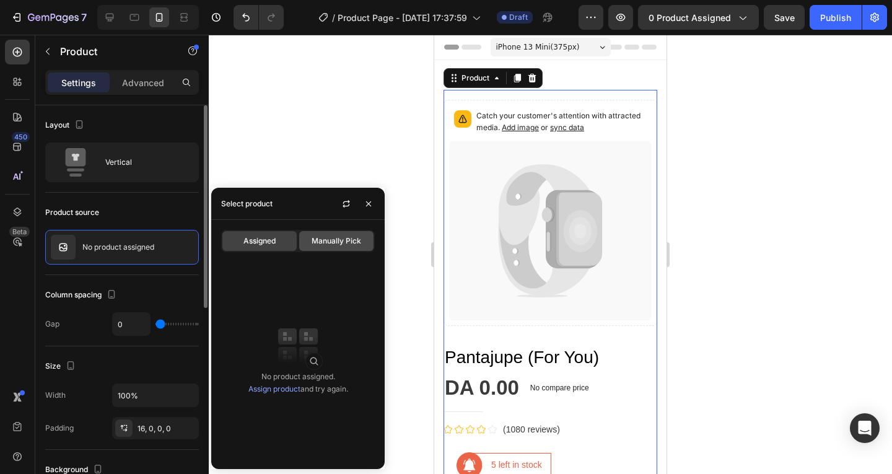
click at [318, 241] on span "Manually Pick" at bounding box center [336, 240] width 50 height 11
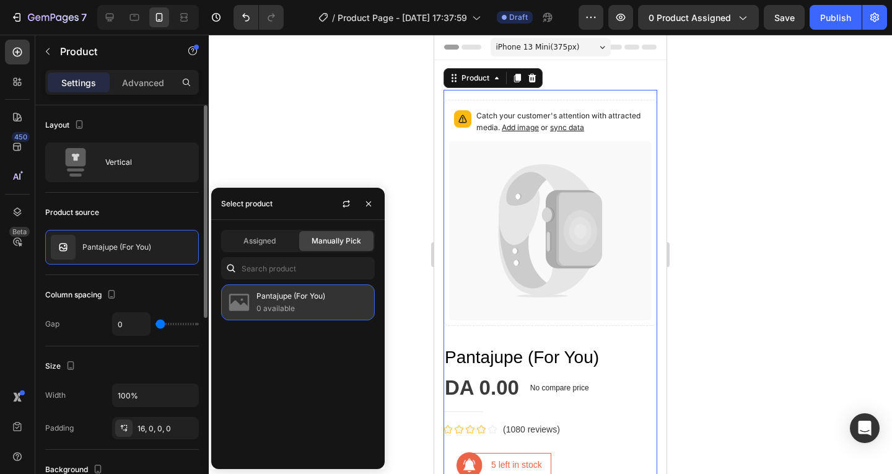
click at [299, 298] on p "Pantajupe (For You)" at bounding box center [312, 296] width 113 height 12
click at [248, 298] on img at bounding box center [239, 302] width 25 height 25
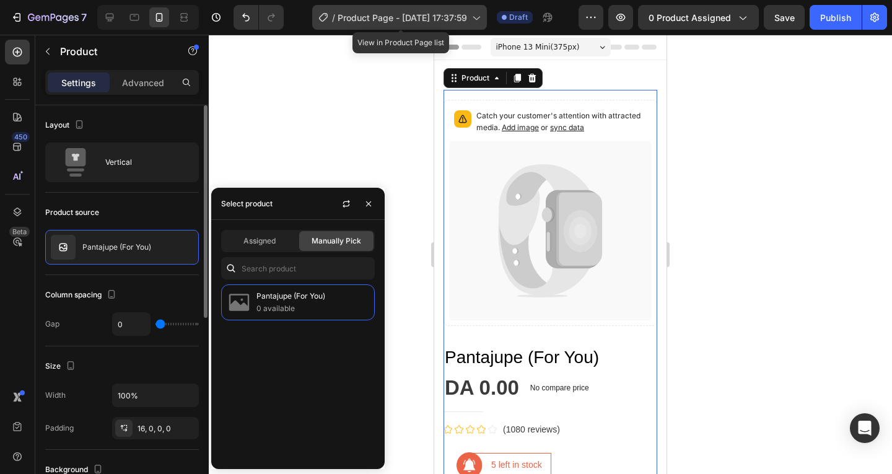
click at [416, 19] on span "Product Page - [DATE] 17:37:59" at bounding box center [402, 17] width 129 height 13
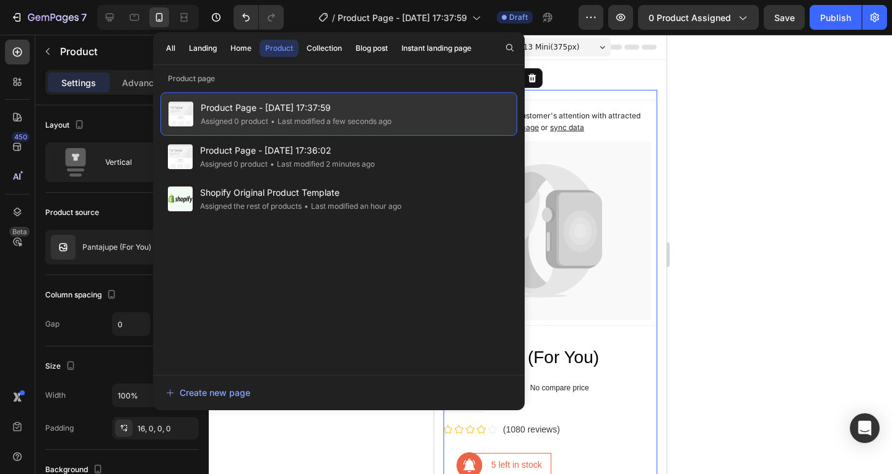
click at [429, 111] on div "Product Page - Aug 27, 17:37:59 Assigned 0 product • Last modified a few second…" at bounding box center [338, 113] width 357 height 43
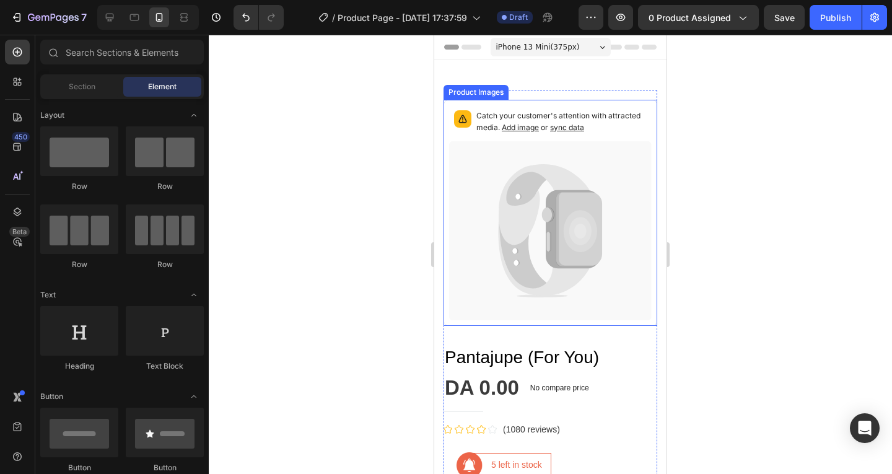
click at [589, 211] on icon at bounding box center [579, 230] width 46 height 74
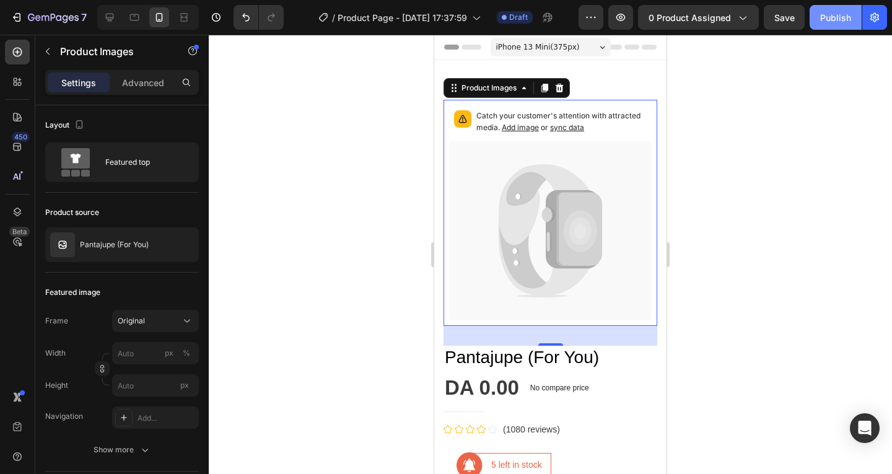
click at [825, 28] on button "Publish" at bounding box center [835, 17] width 52 height 25
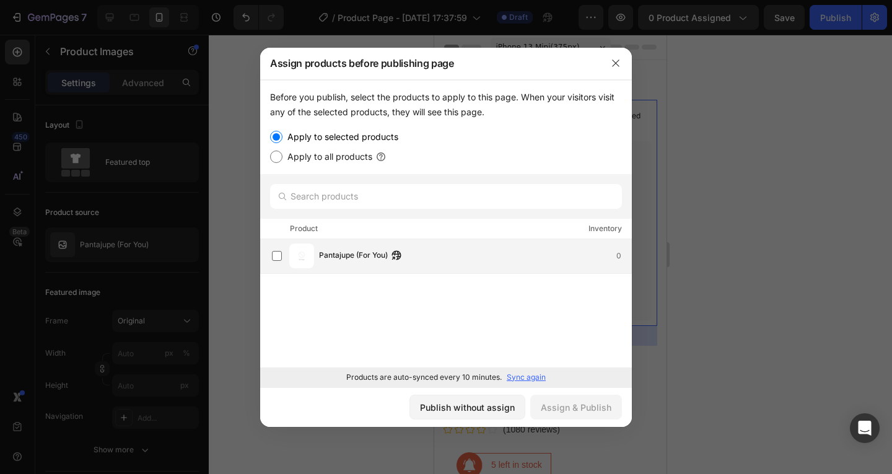
click at [381, 266] on div "Pantajupe (For You) 0" at bounding box center [451, 255] width 359 height 25
click at [586, 409] on div "Assign & Publish" at bounding box center [576, 407] width 71 height 13
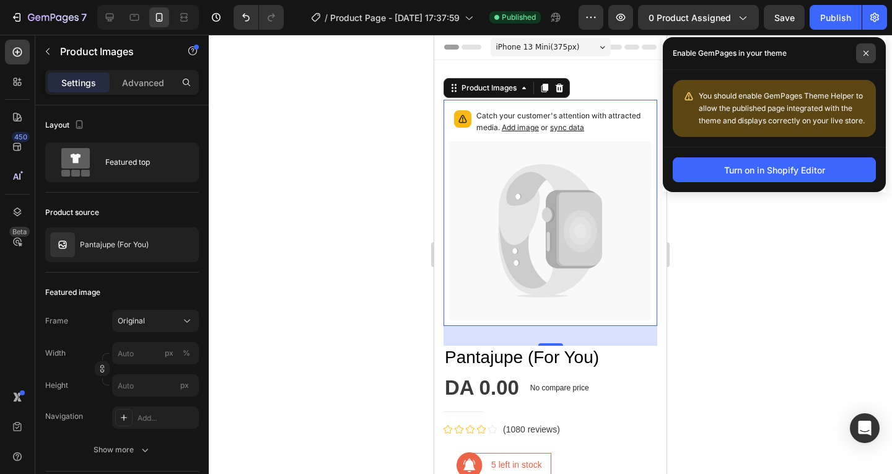
click at [865, 54] on icon at bounding box center [866, 53] width 6 height 6
